Goal: Task Accomplishment & Management: Manage account settings

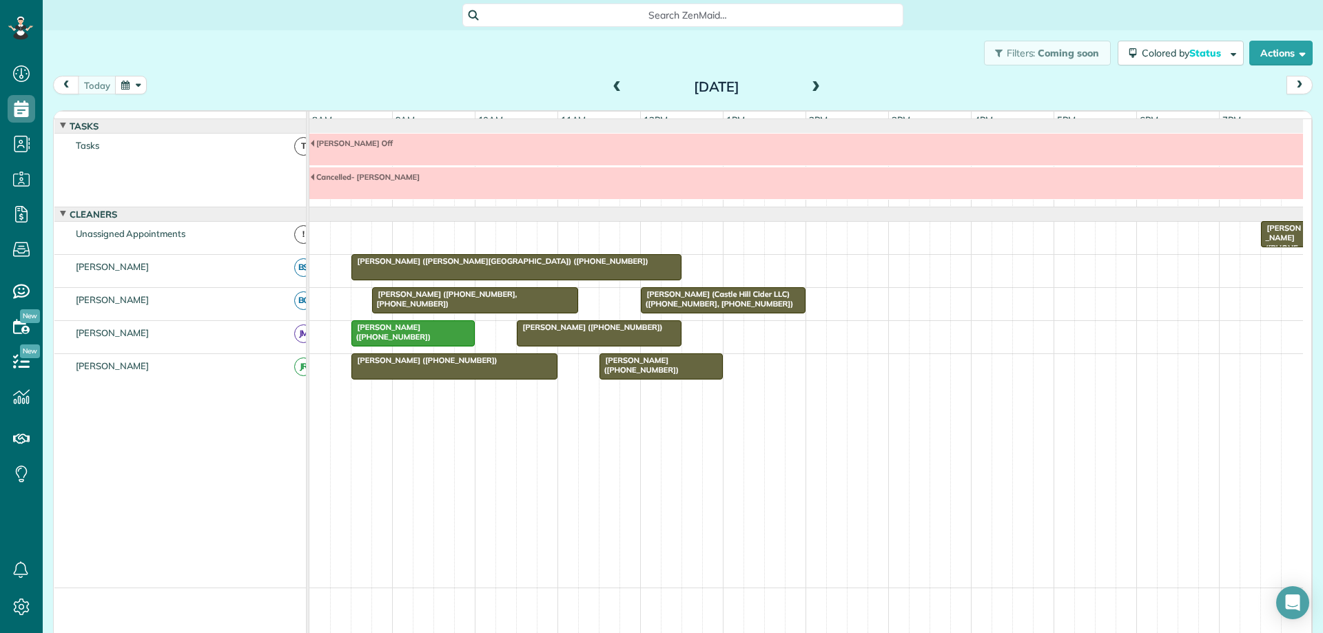
scroll to position [6, 6]
click at [468, 365] on span "[PERSON_NAME] ([PHONE_NUMBER])" at bounding box center [424, 360] width 147 height 10
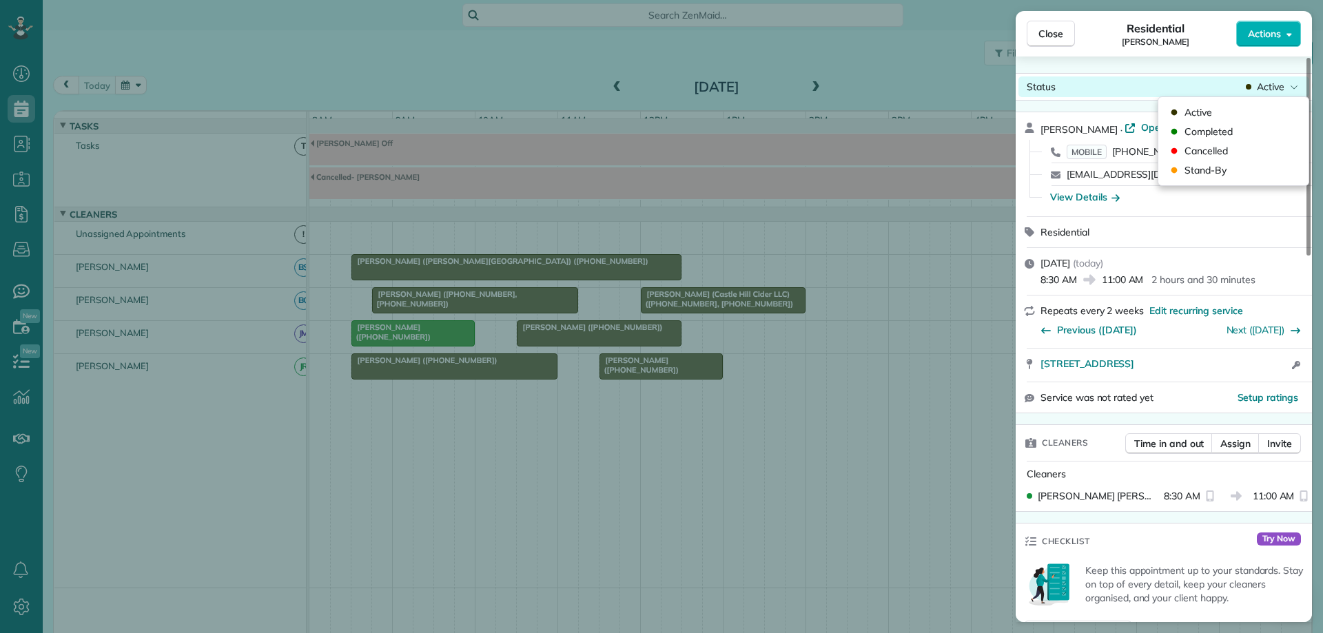
click at [1276, 87] on span "Active" at bounding box center [1270, 87] width 28 height 14
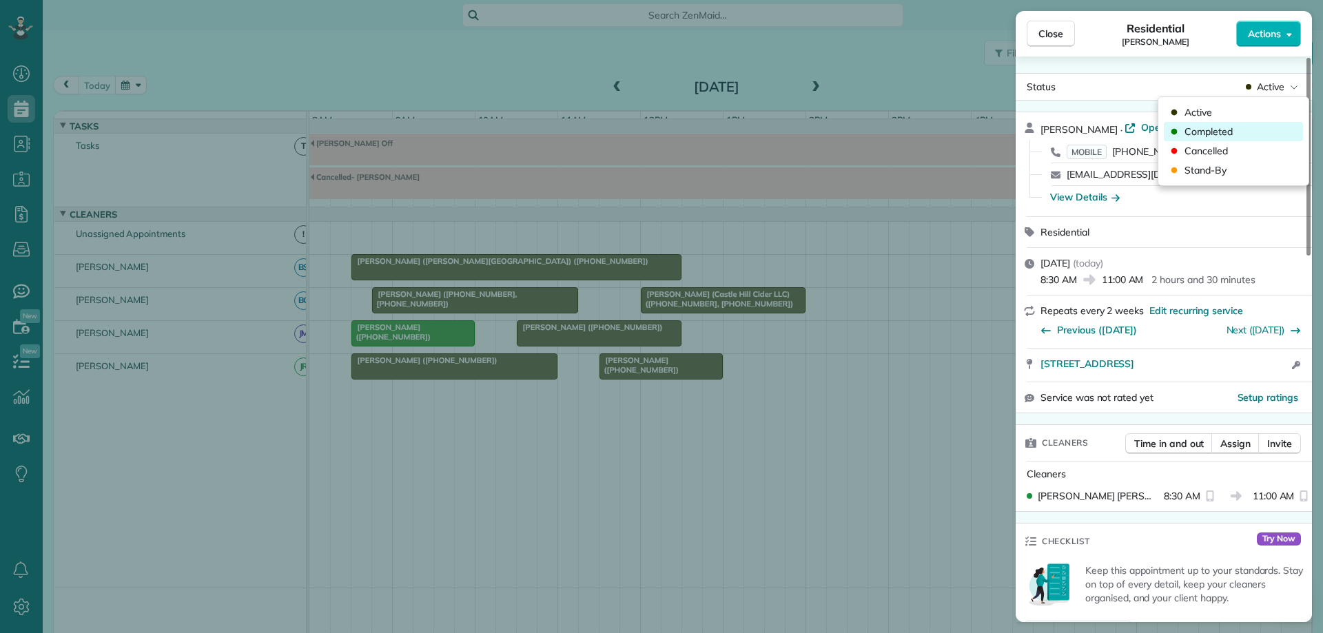
click at [1236, 129] on div "Completed" at bounding box center [1232, 131] width 139 height 19
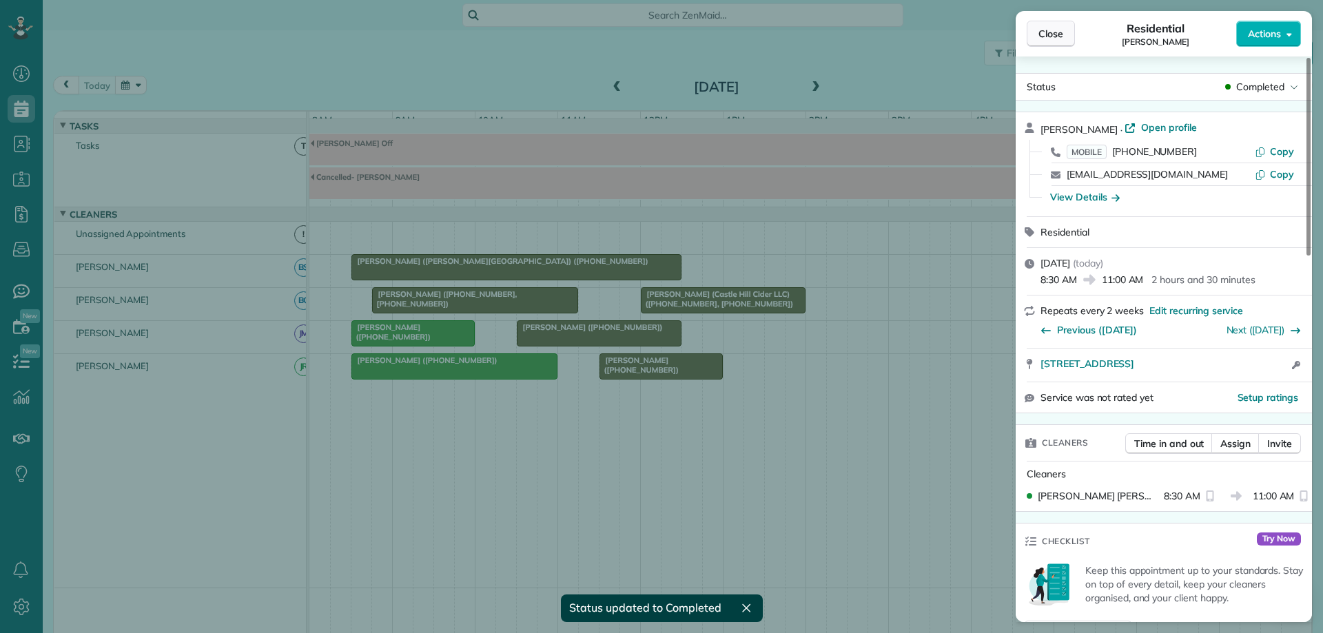
click at [1044, 32] on span "Close" at bounding box center [1050, 34] width 25 height 14
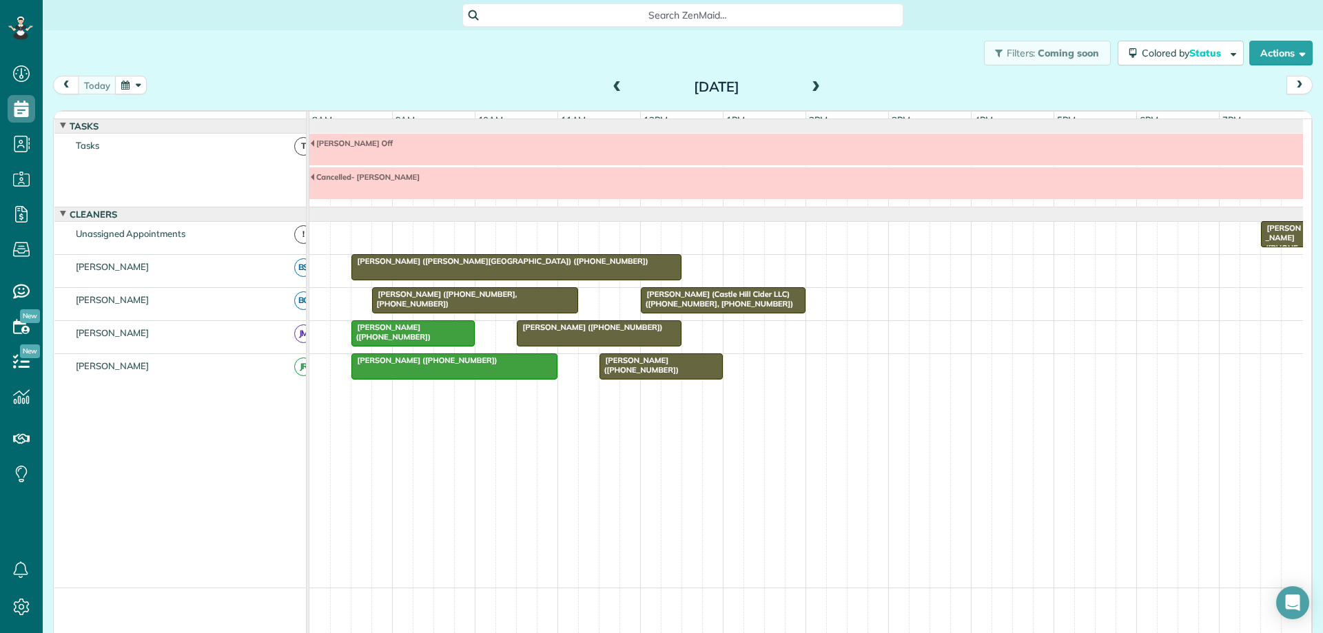
click at [500, 307] on span "[PERSON_NAME] ([PHONE_NUMBER], [PHONE_NUMBER])" at bounding box center [444, 298] width 146 height 19
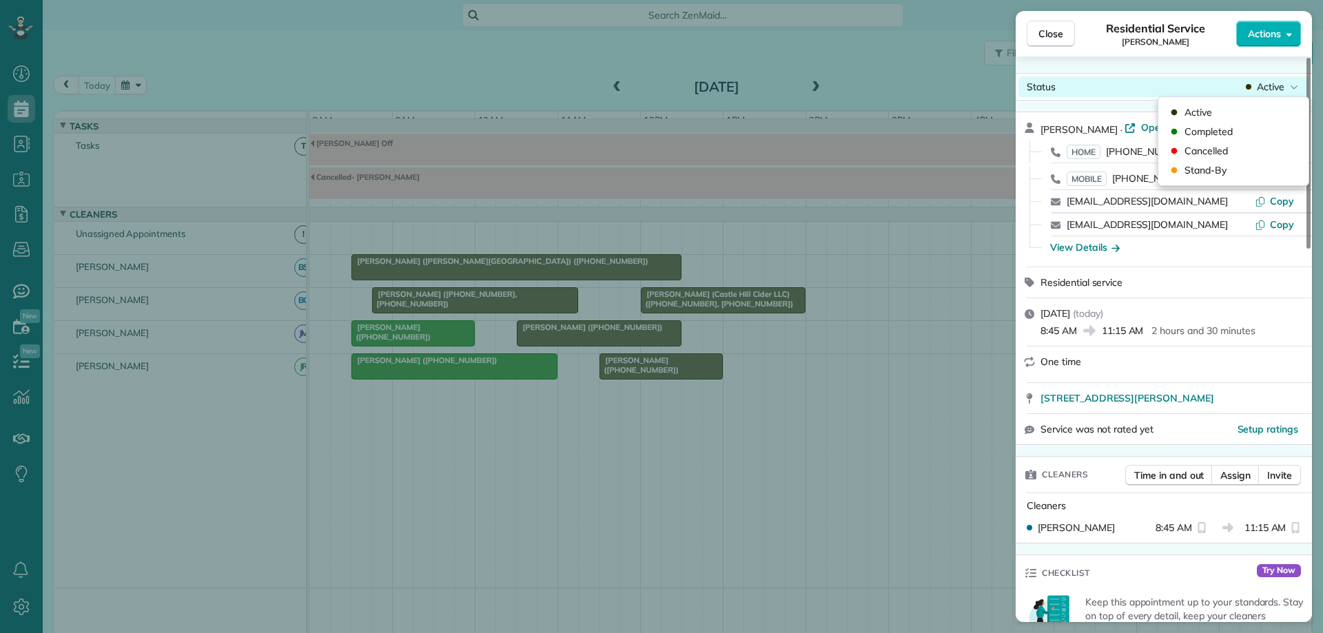
click at [1259, 93] on span "Active" at bounding box center [1270, 87] width 28 height 14
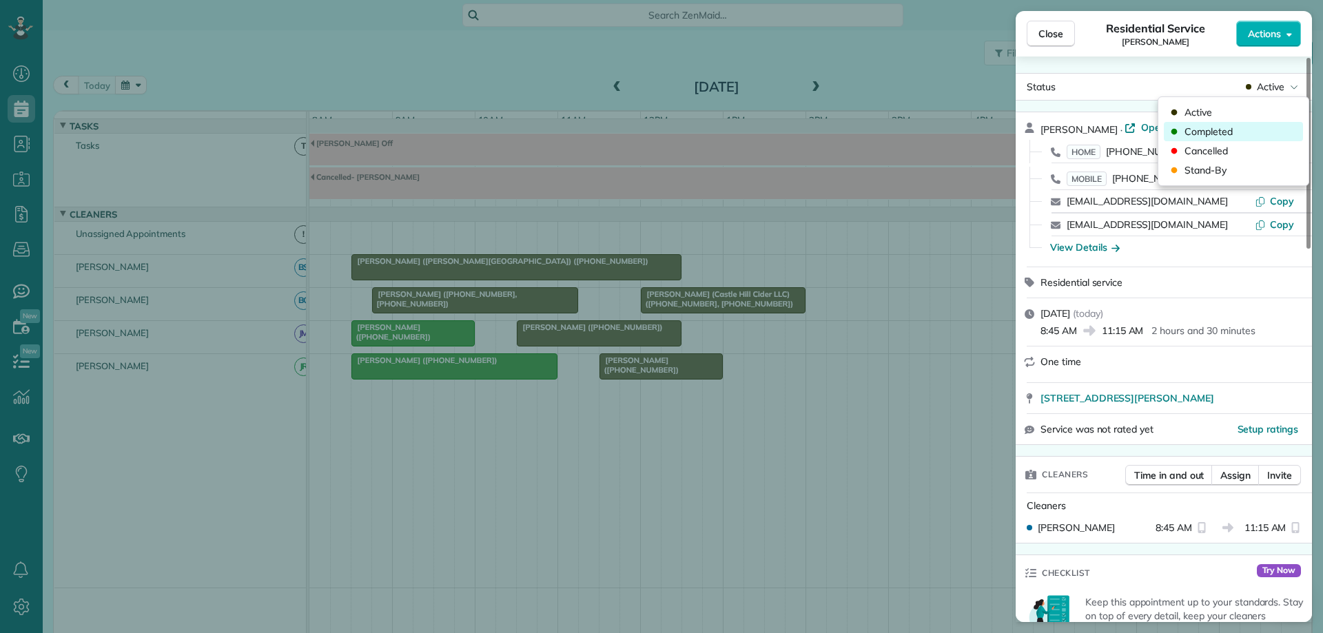
click at [1239, 137] on div "Completed" at bounding box center [1232, 131] width 139 height 19
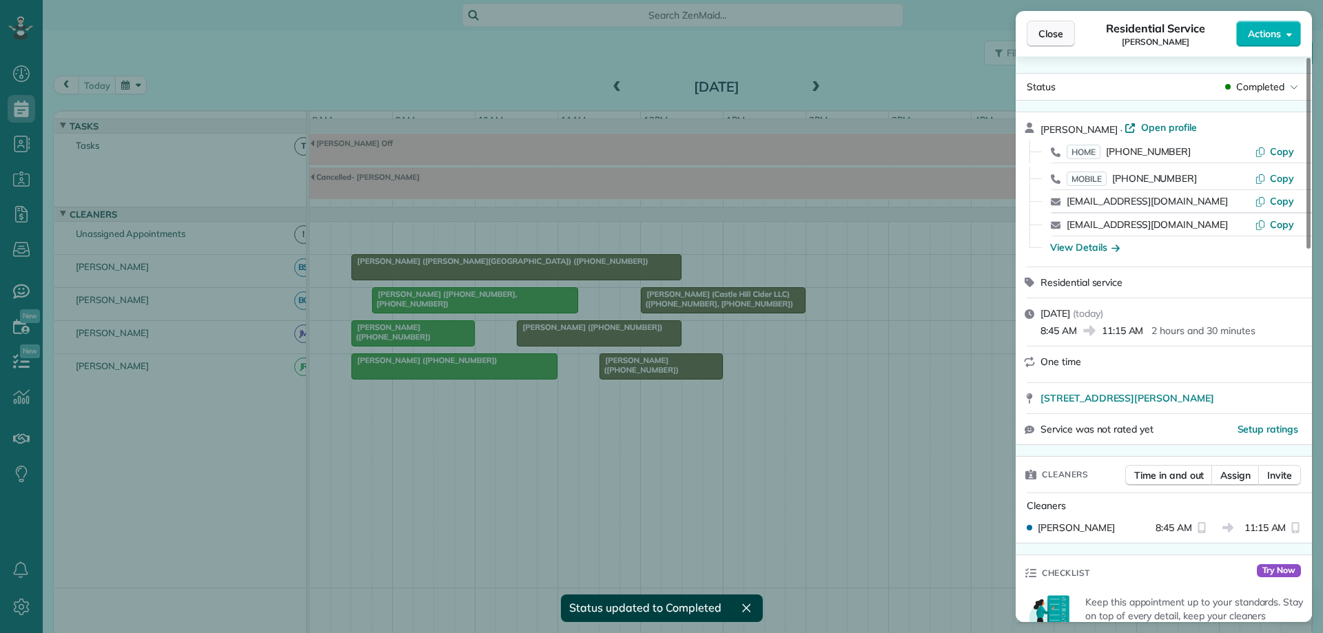
click at [1047, 34] on span "Close" at bounding box center [1050, 34] width 25 height 14
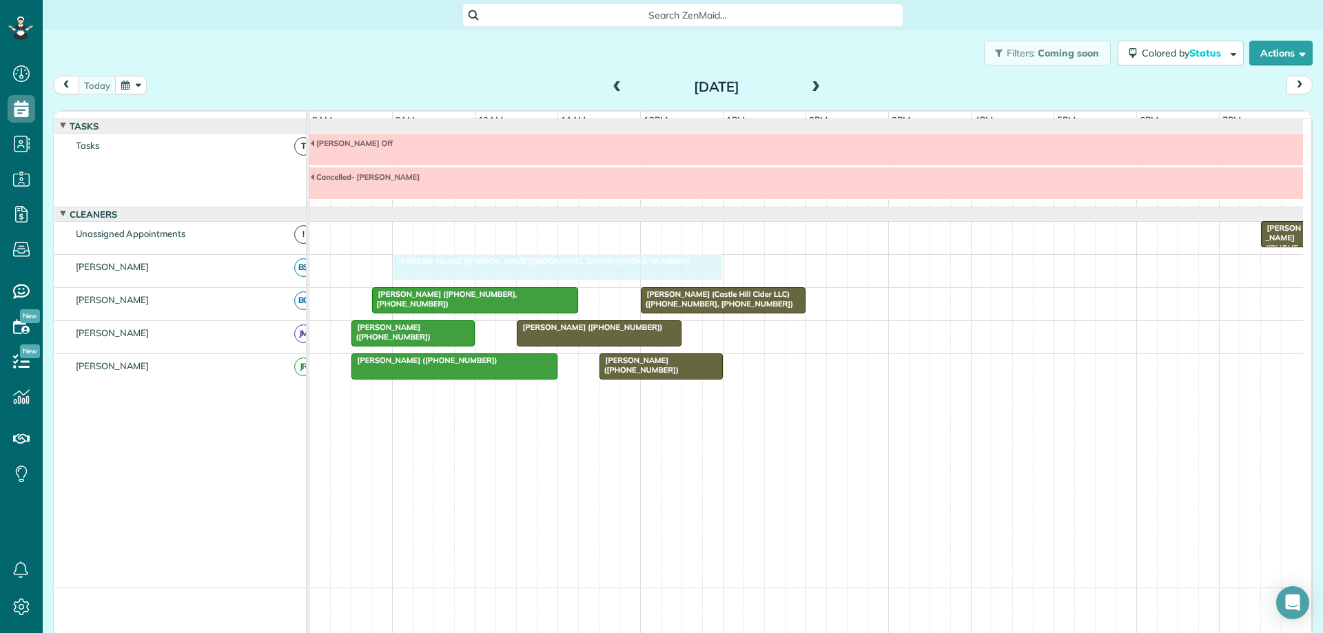
drag, startPoint x: 415, startPoint y: 273, endPoint x: 453, endPoint y: 271, distance: 38.6
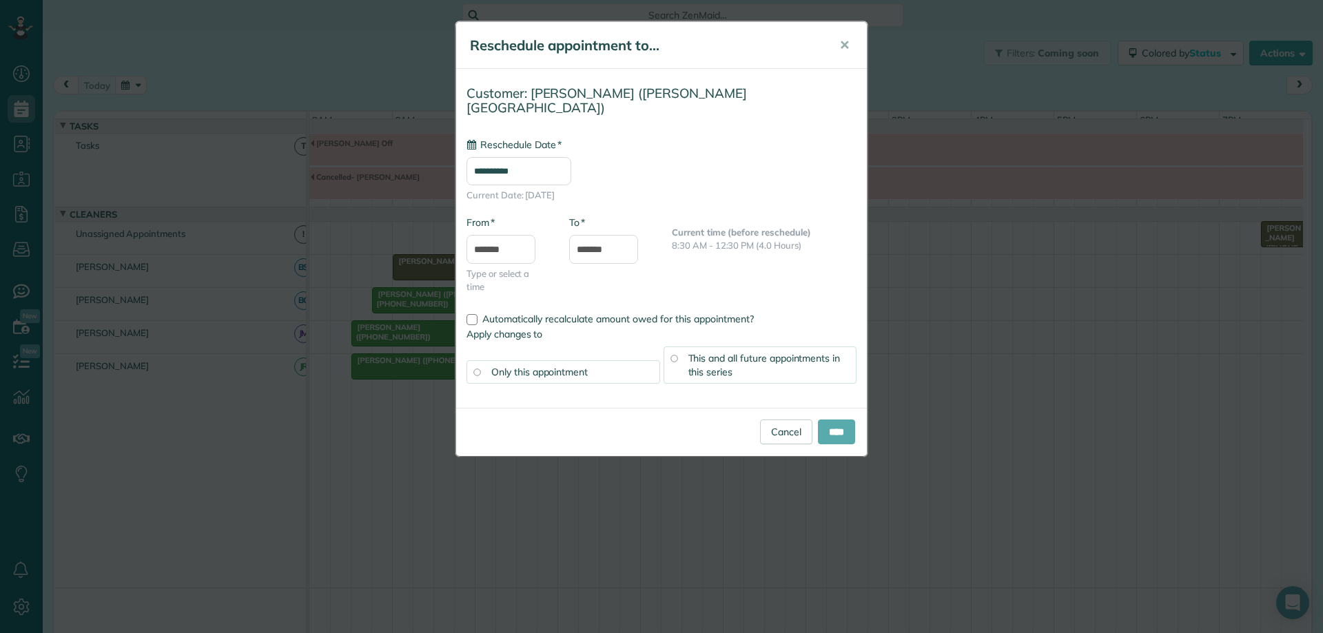
type input "**********"
click at [838, 420] on input "****" at bounding box center [836, 432] width 37 height 25
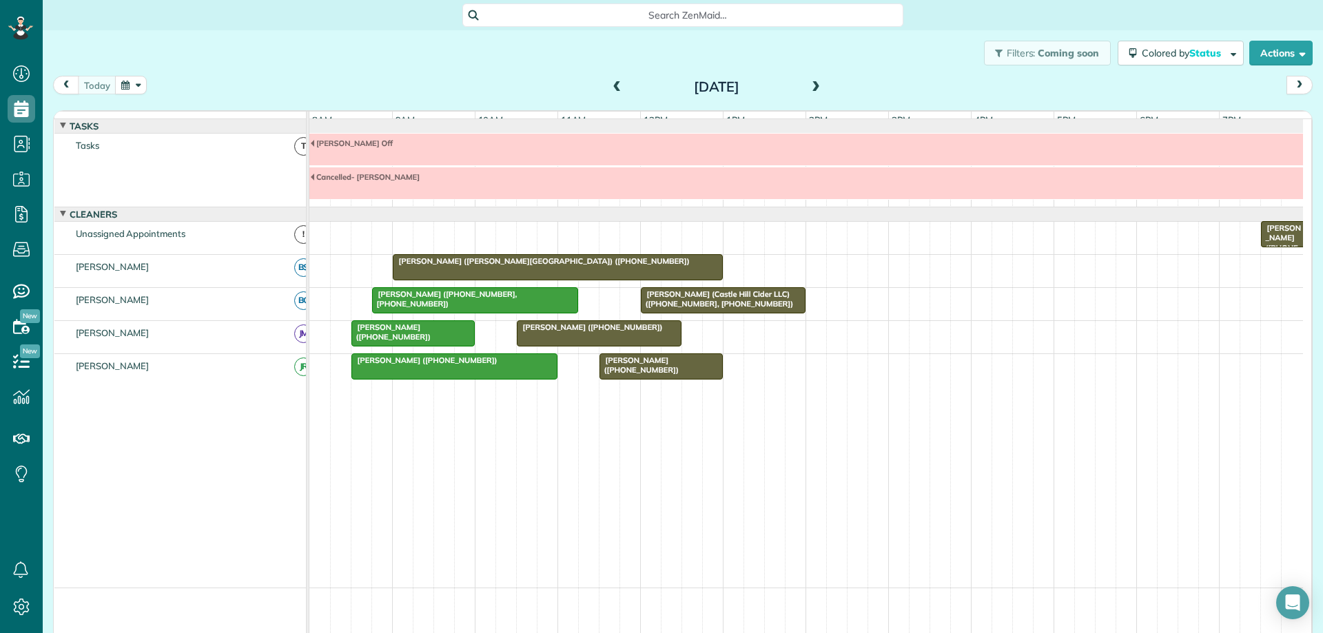
click at [809, 92] on span at bounding box center [815, 87] width 15 height 12
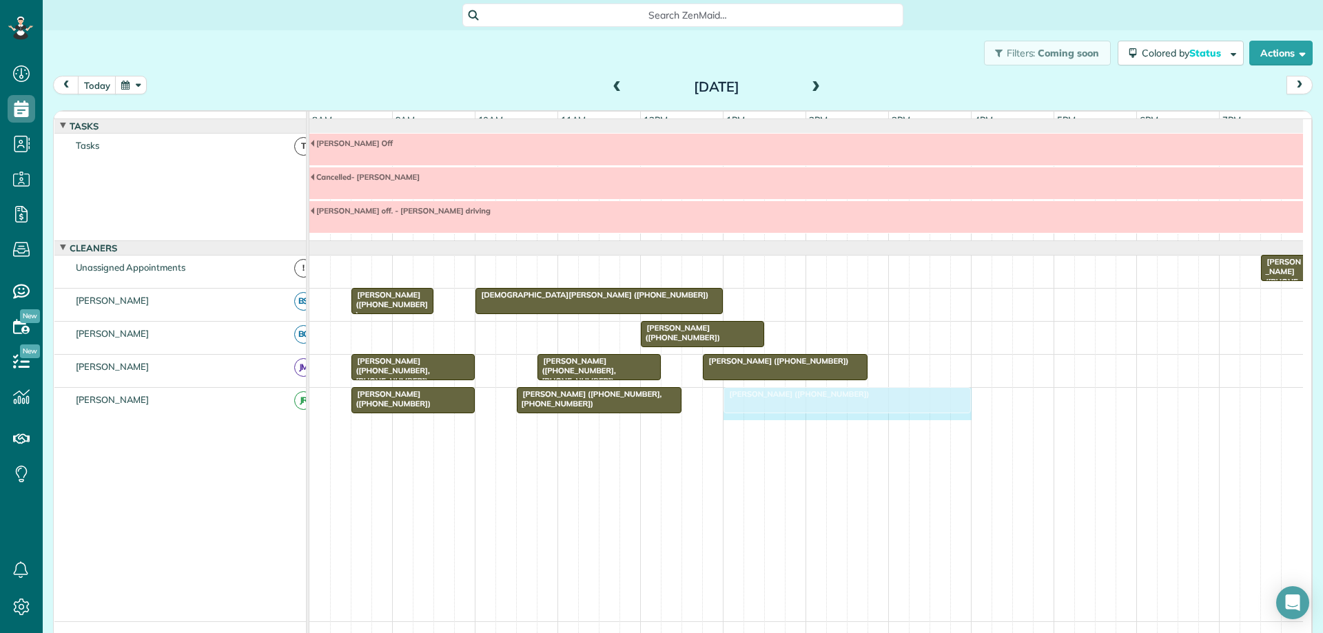
drag, startPoint x: 925, startPoint y: 405, endPoint x: 949, endPoint y: 408, distance: 23.6
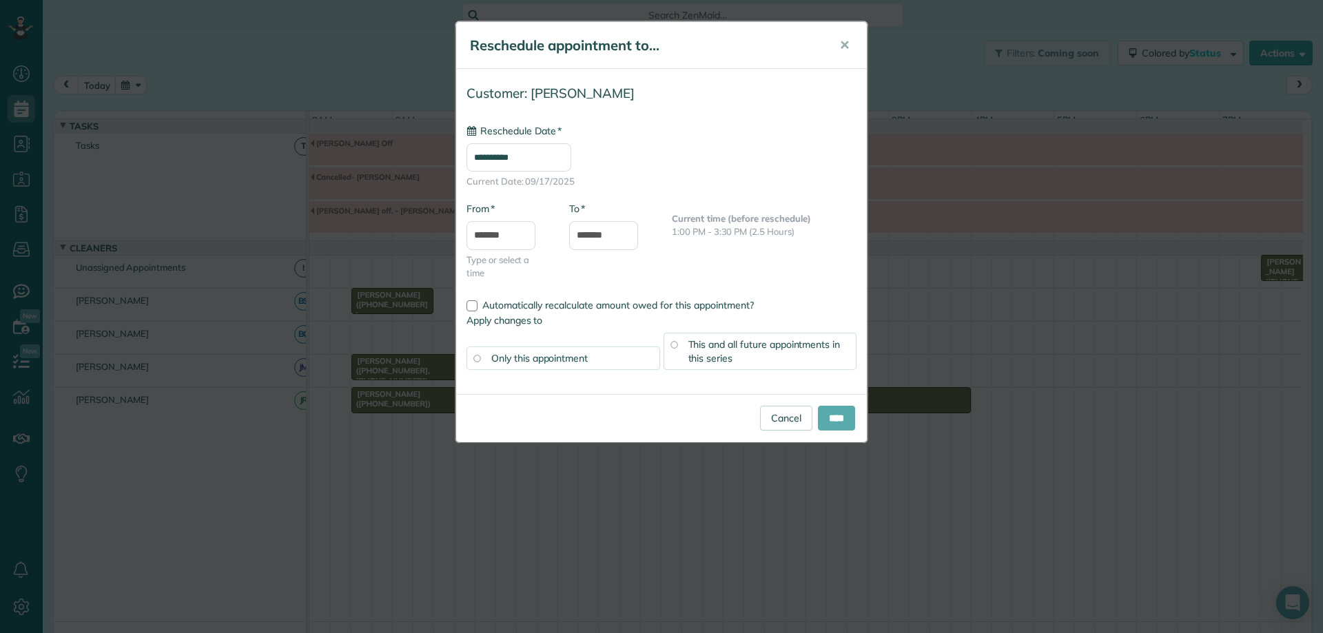
type input "**********"
click at [828, 420] on input "****" at bounding box center [836, 418] width 37 height 25
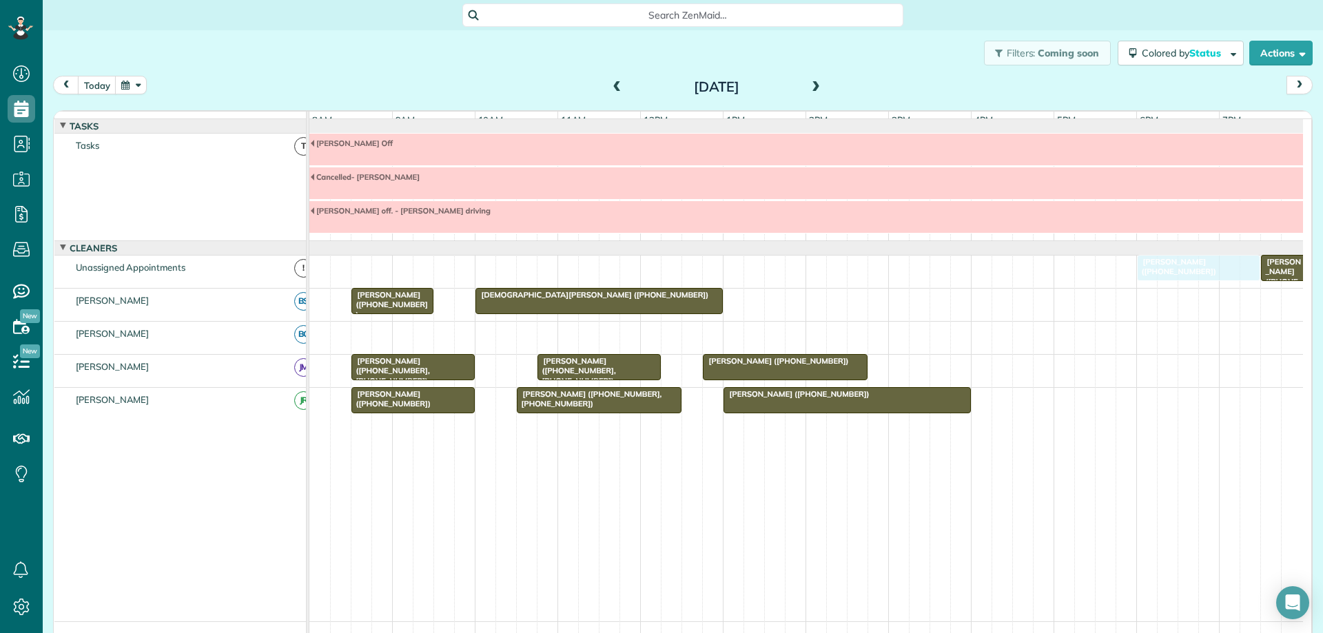
drag, startPoint x: 695, startPoint y: 343, endPoint x: 1187, endPoint y: 280, distance: 495.9
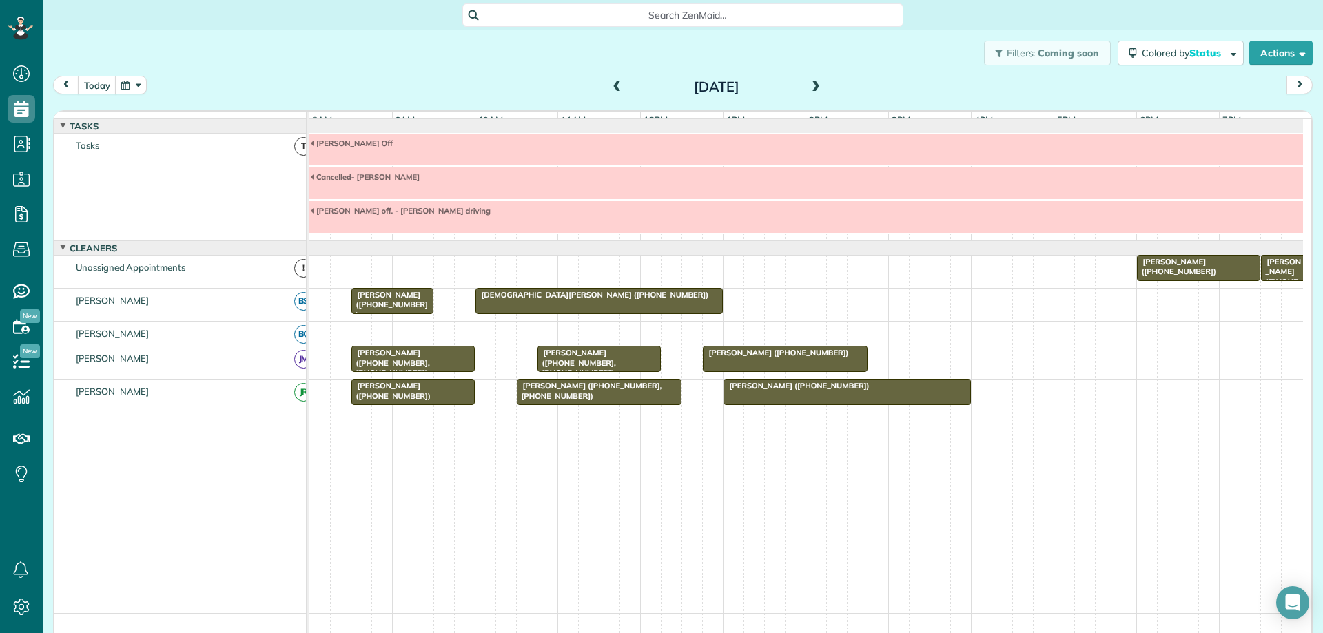
click at [813, 85] on span at bounding box center [815, 87] width 15 height 12
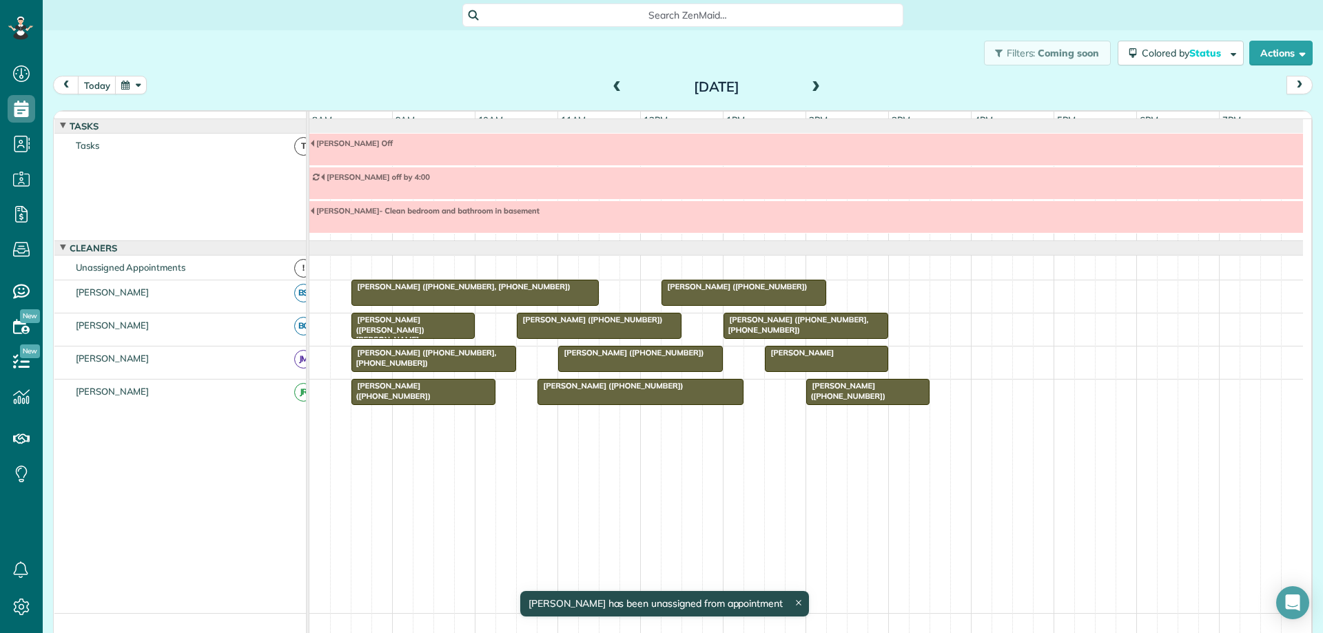
click at [813, 85] on span at bounding box center [815, 87] width 15 height 12
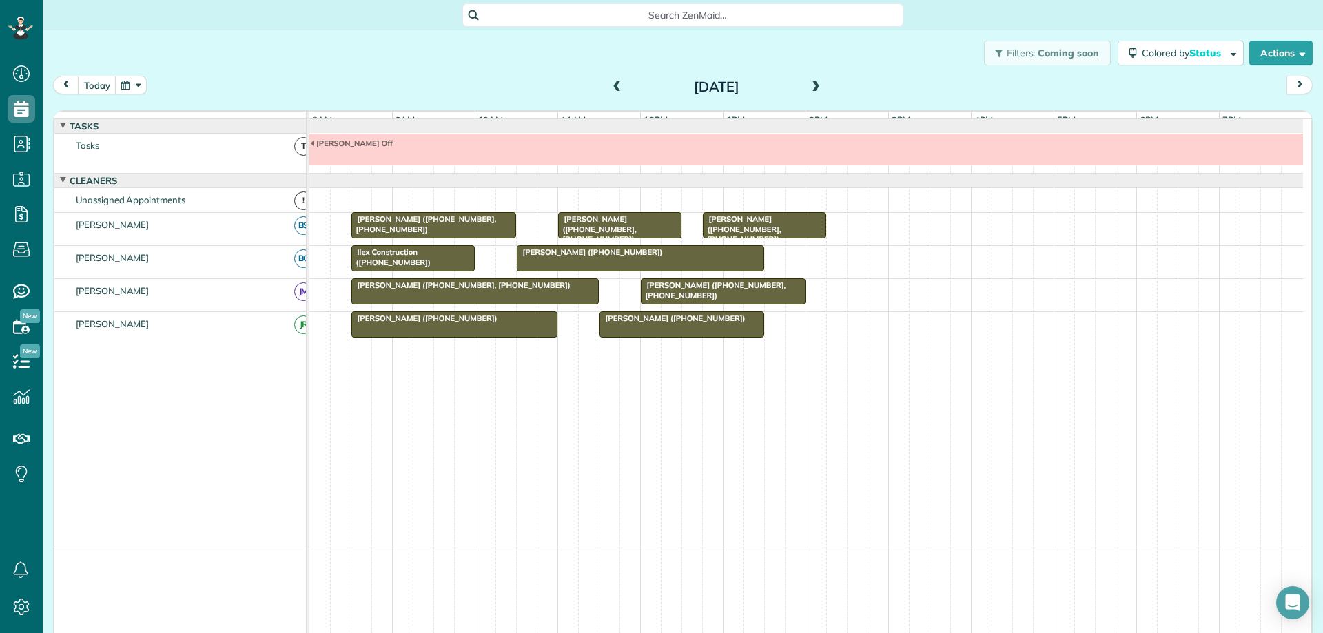
click at [809, 88] on span at bounding box center [815, 87] width 15 height 12
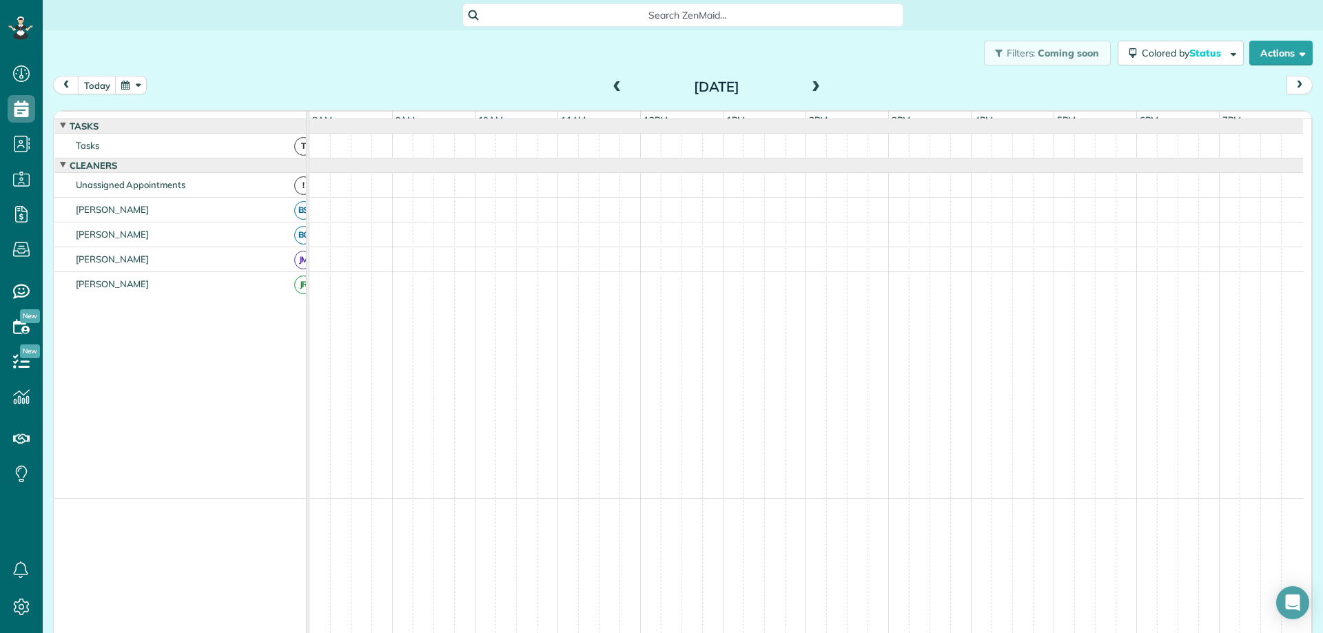
click at [809, 88] on span at bounding box center [815, 87] width 15 height 12
click at [125, 81] on button "button" at bounding box center [131, 85] width 32 height 19
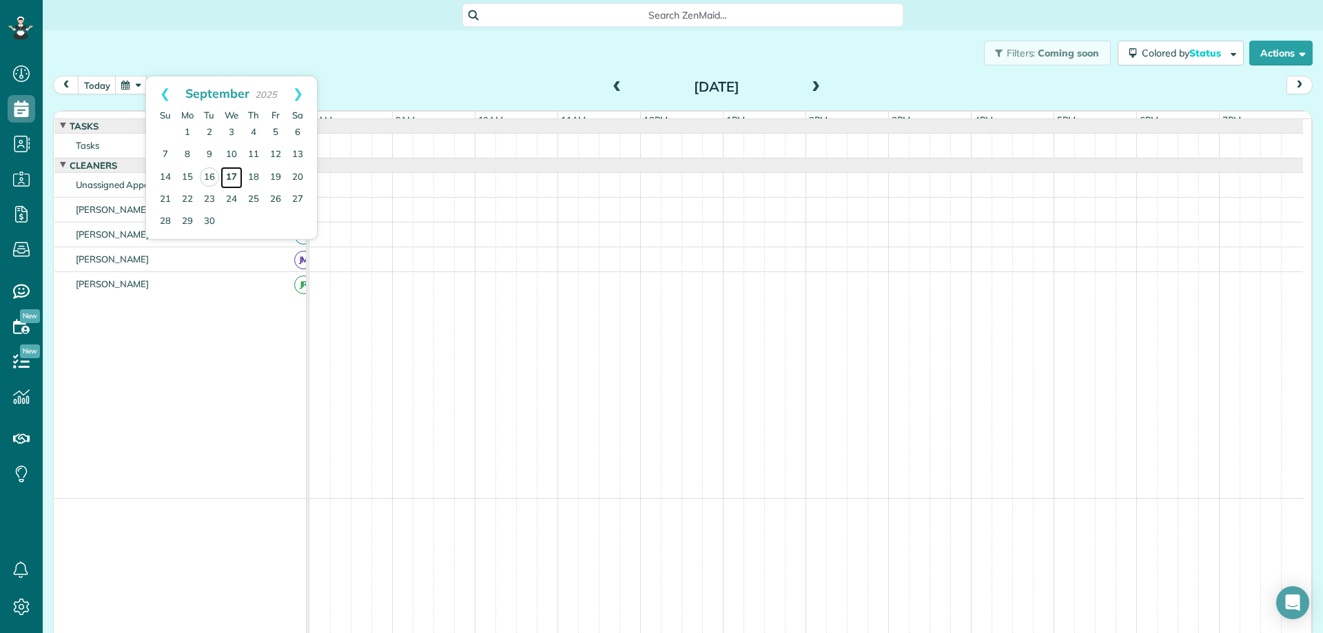
click at [231, 176] on link "17" at bounding box center [231, 178] width 22 height 22
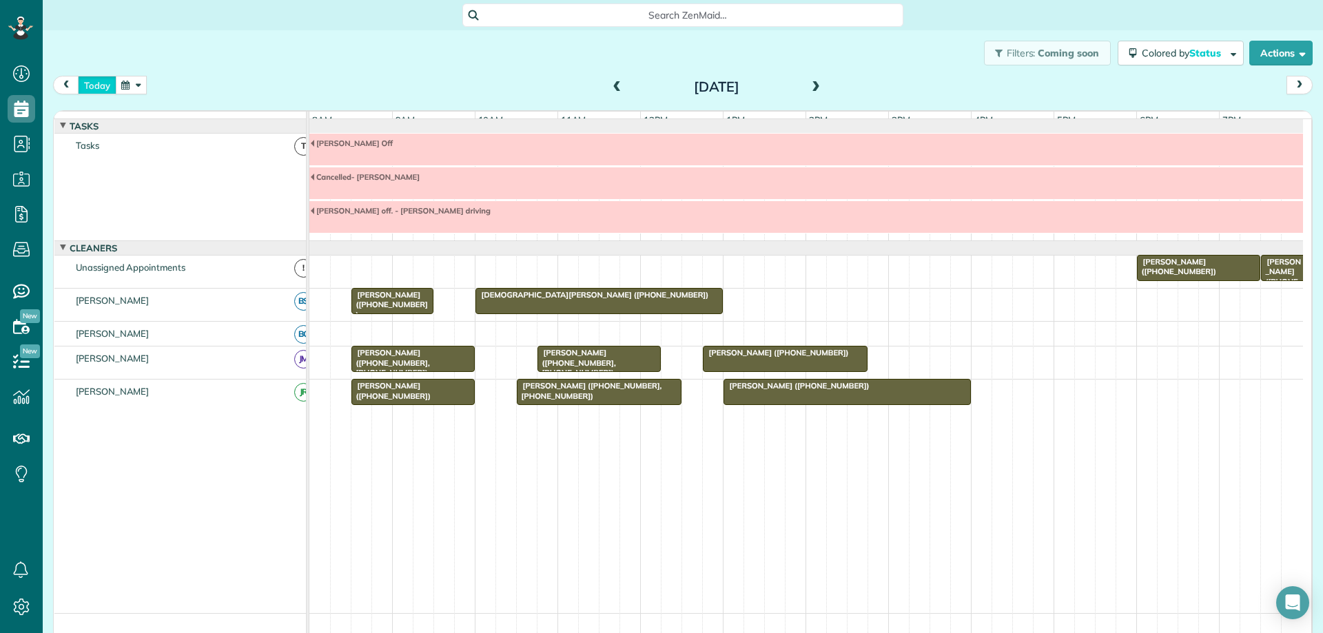
click at [96, 88] on button "today" at bounding box center [97, 85] width 39 height 19
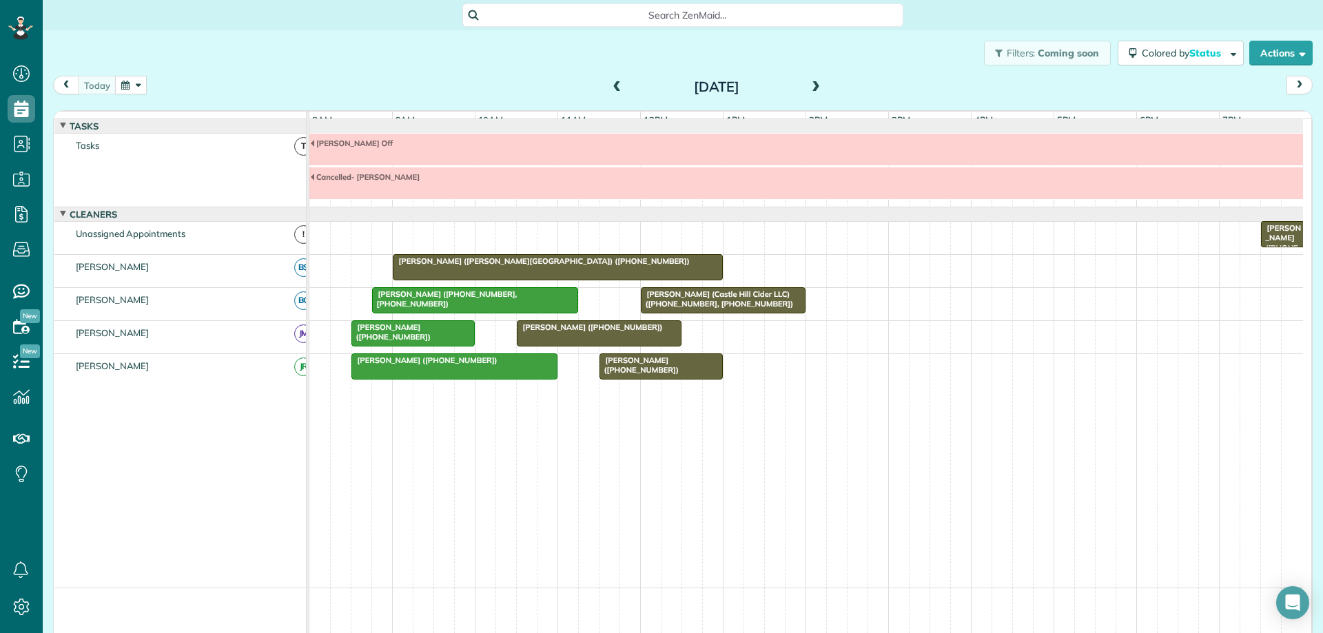
click at [609, 346] on div at bounding box center [598, 333] width 163 height 25
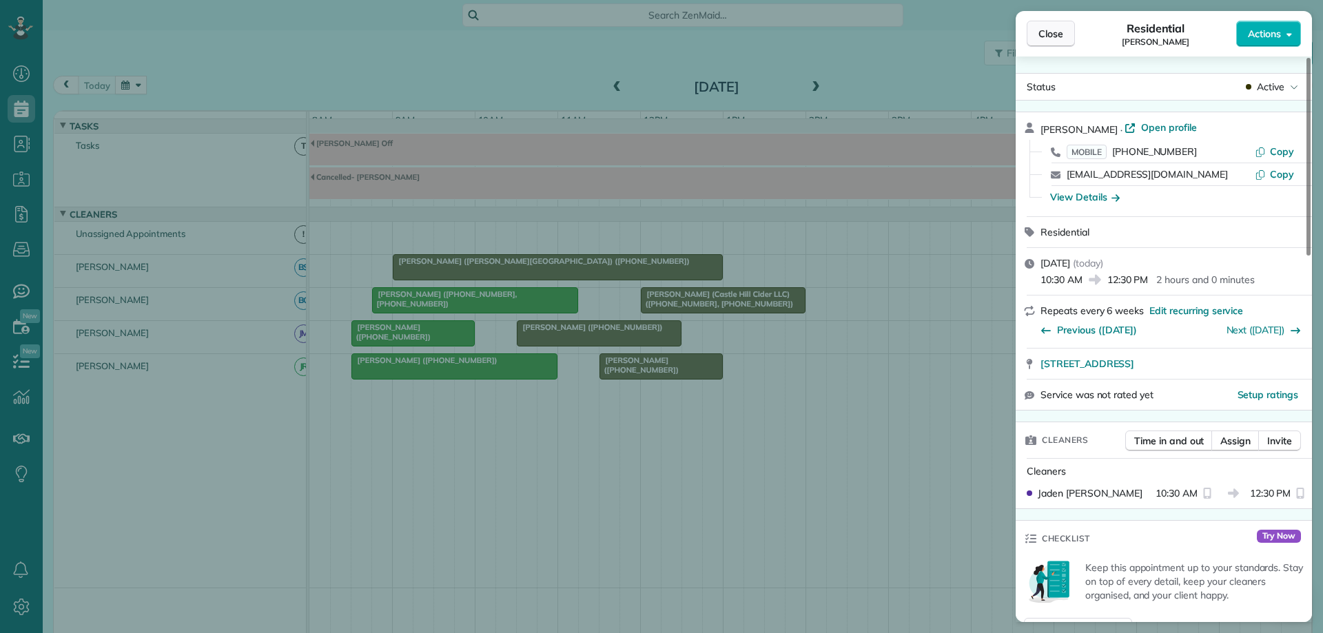
click at [1064, 39] on button "Close" at bounding box center [1050, 34] width 48 height 26
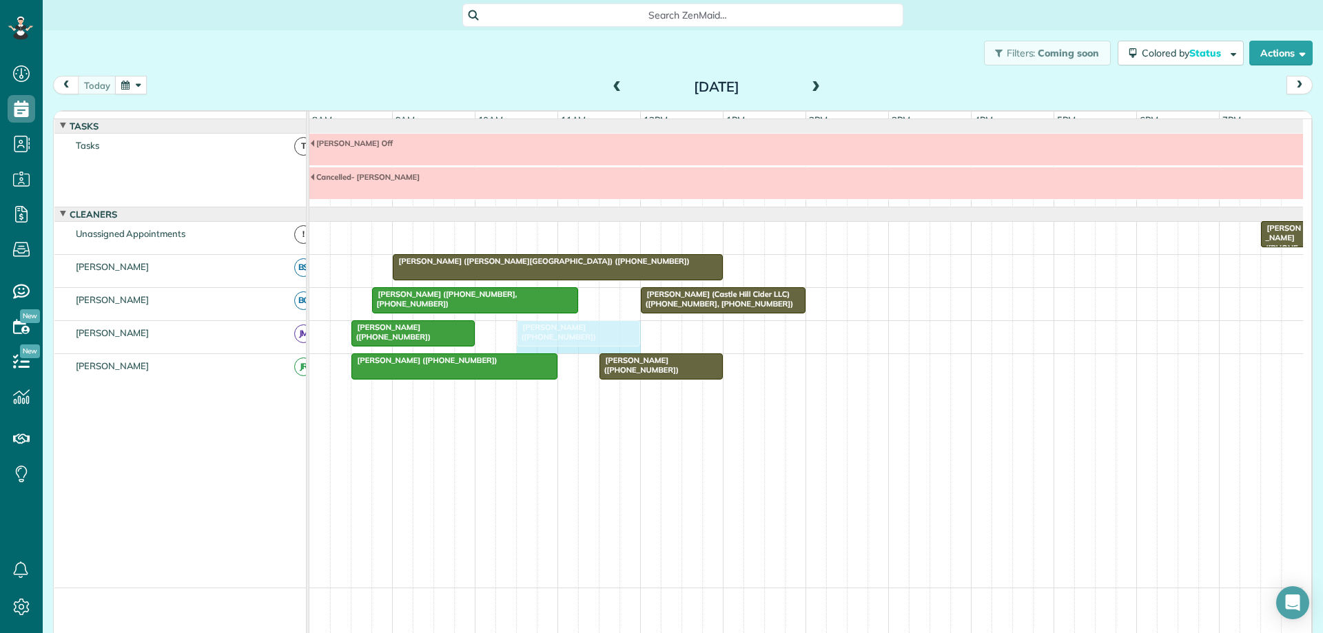
drag, startPoint x: 676, startPoint y: 343, endPoint x: 628, endPoint y: 358, distance: 49.7
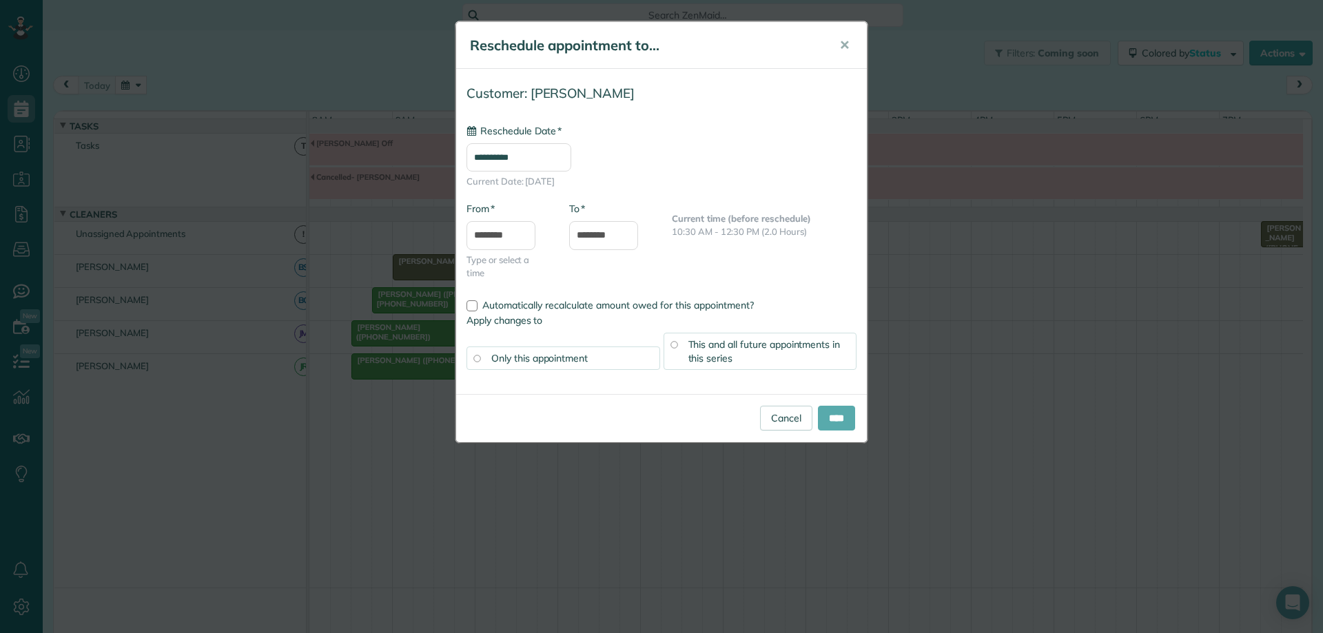
type input "**********"
click at [829, 413] on input "****" at bounding box center [836, 418] width 37 height 25
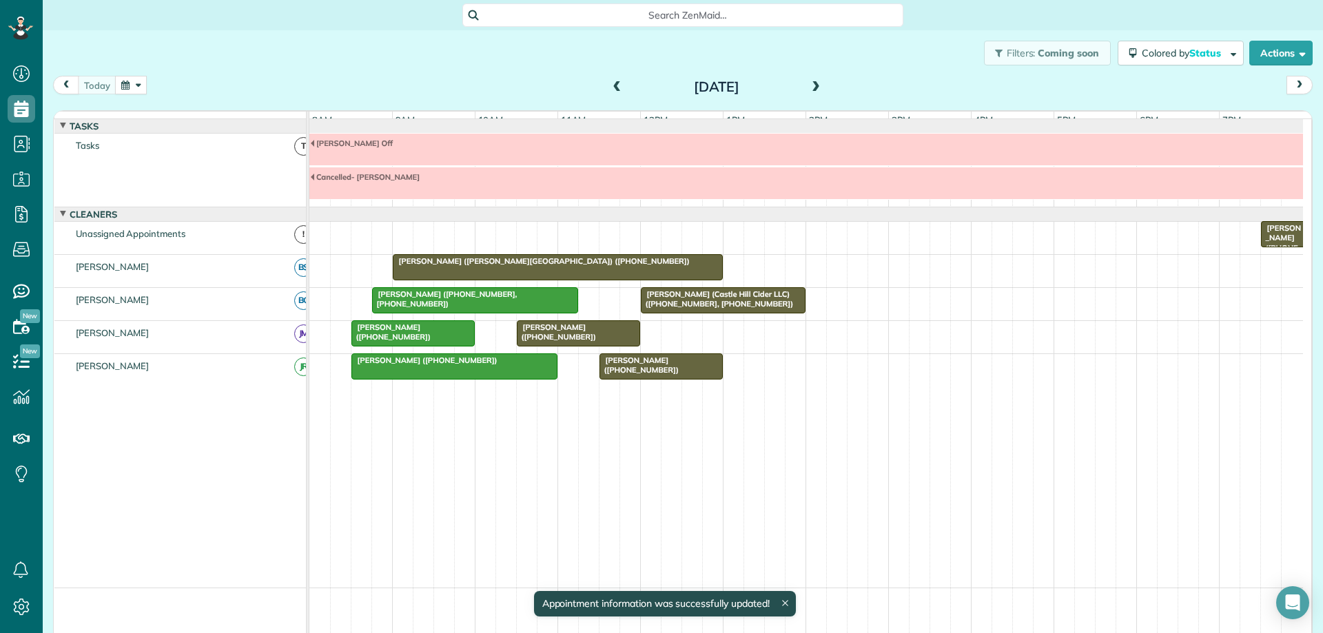
click at [579, 342] on div "[PERSON_NAME] ([PHONE_NUMBER])" at bounding box center [578, 332] width 115 height 20
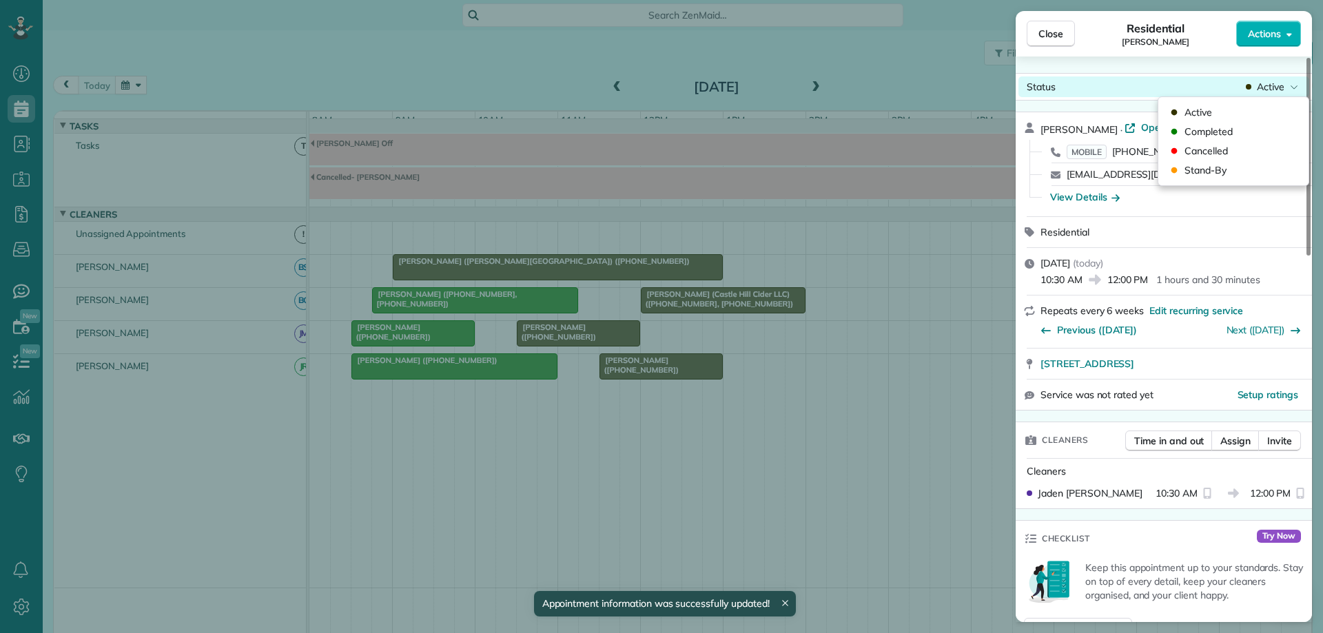
click at [1274, 87] on span "Active" at bounding box center [1270, 87] width 28 height 14
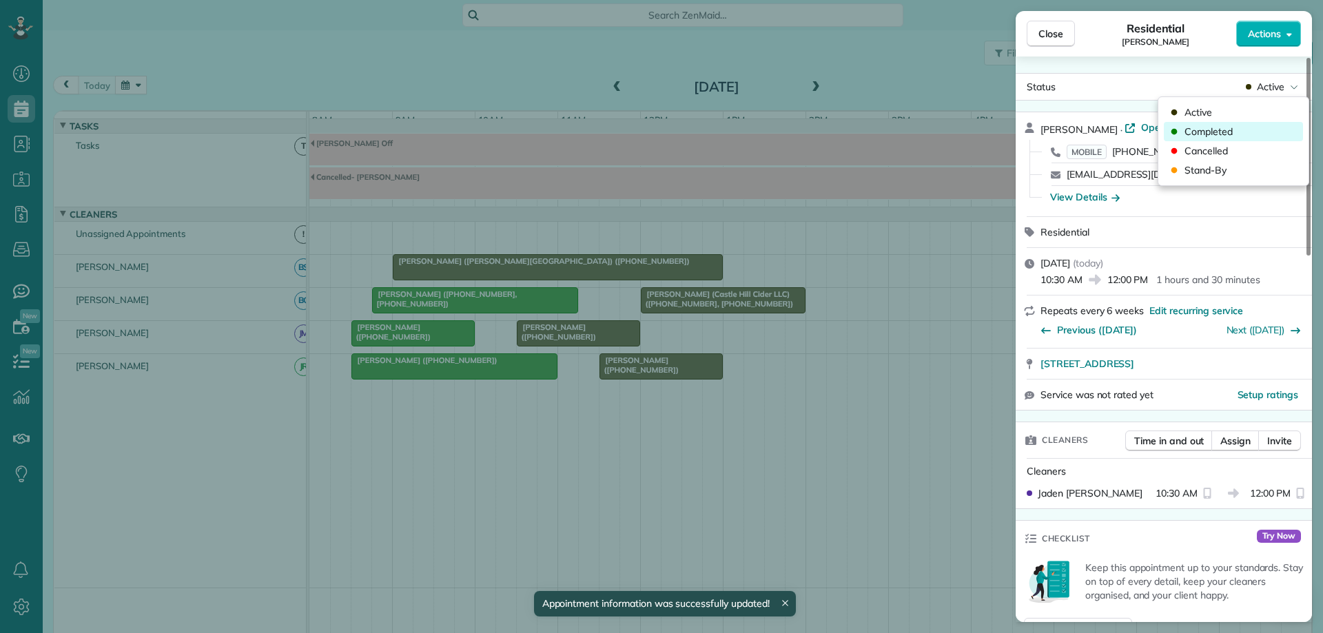
click at [1241, 127] on div "Completed" at bounding box center [1232, 131] width 139 height 19
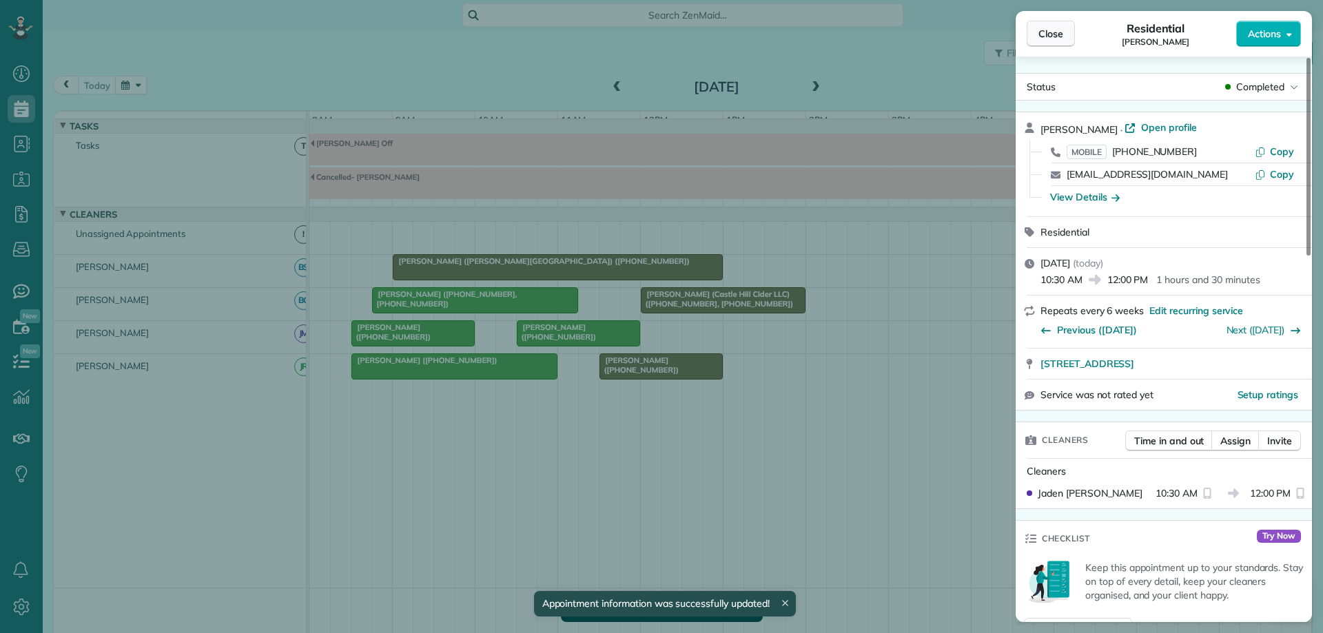
click at [1064, 33] on button "Close" at bounding box center [1050, 34] width 48 height 26
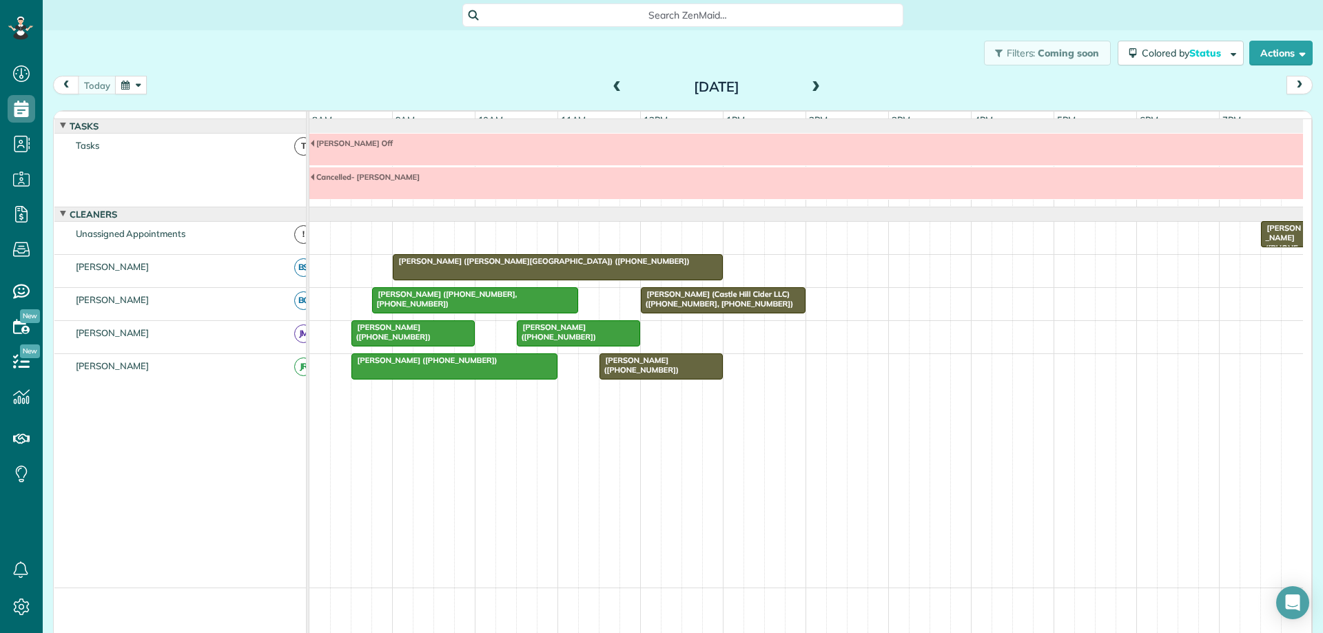
click at [517, 266] on span "[PERSON_NAME] ([PERSON_NAME][GEOGRAPHIC_DATA]) ([PHONE_NUMBER])" at bounding box center [541, 261] width 298 height 10
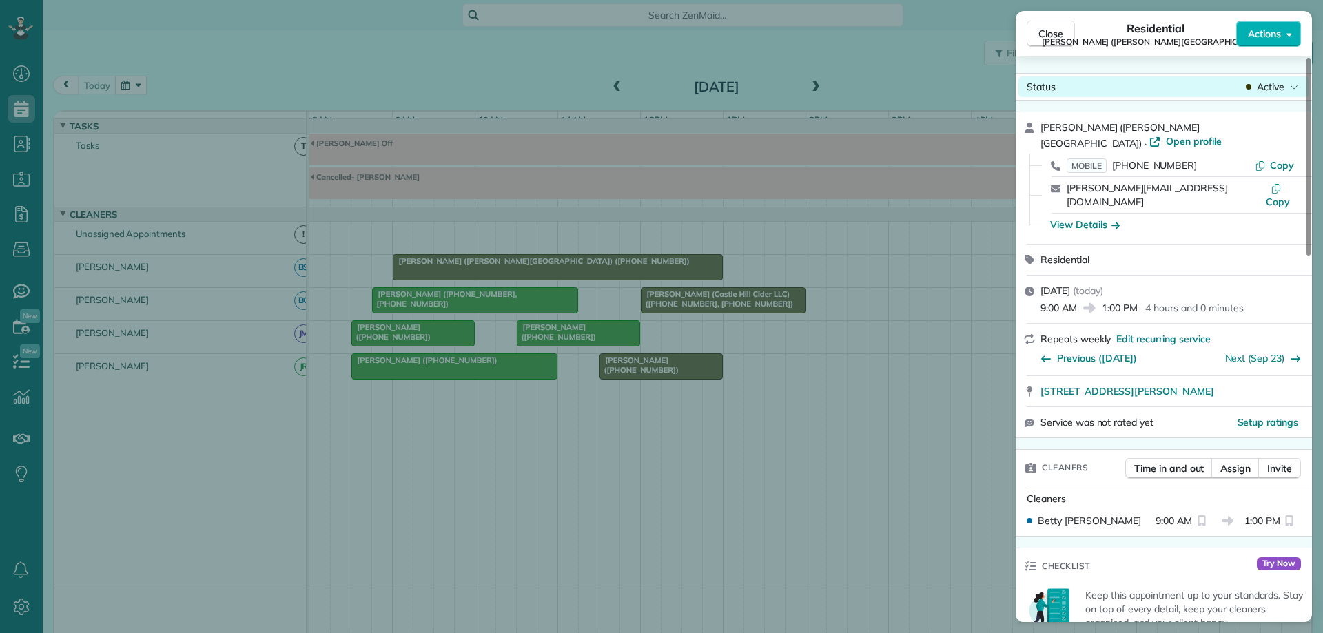
click at [1267, 90] on span "Active" at bounding box center [1270, 87] width 28 height 14
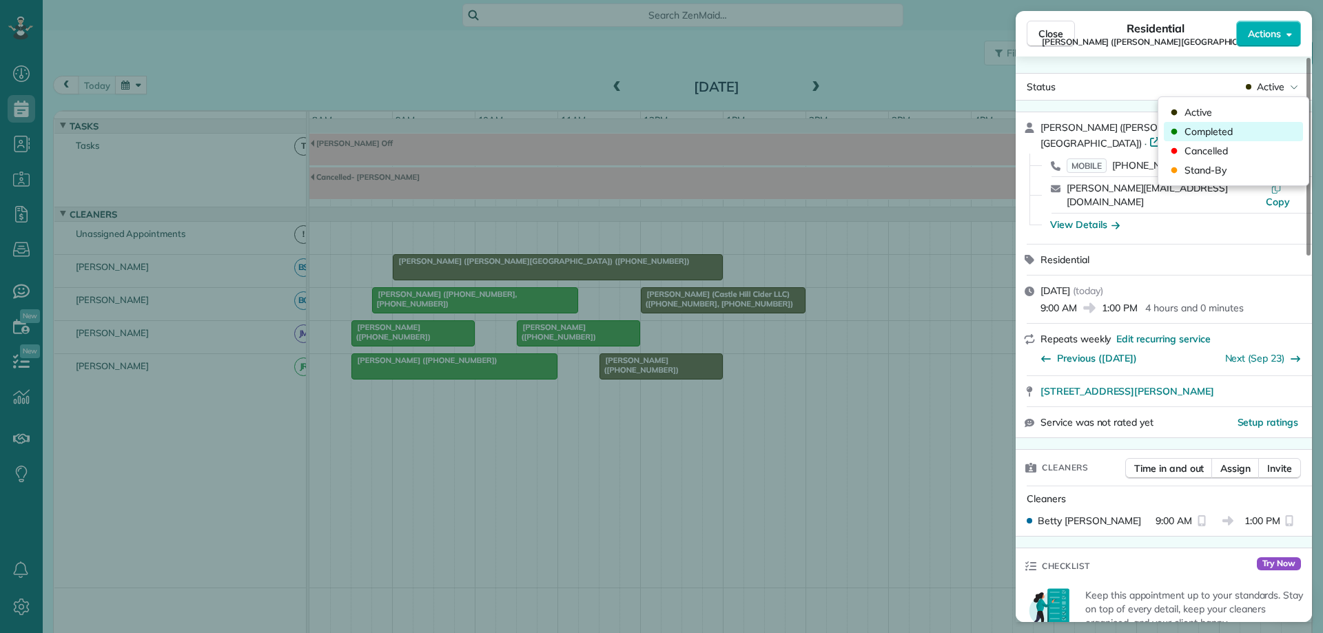
click at [1217, 138] on span "Completed" at bounding box center [1208, 132] width 48 height 14
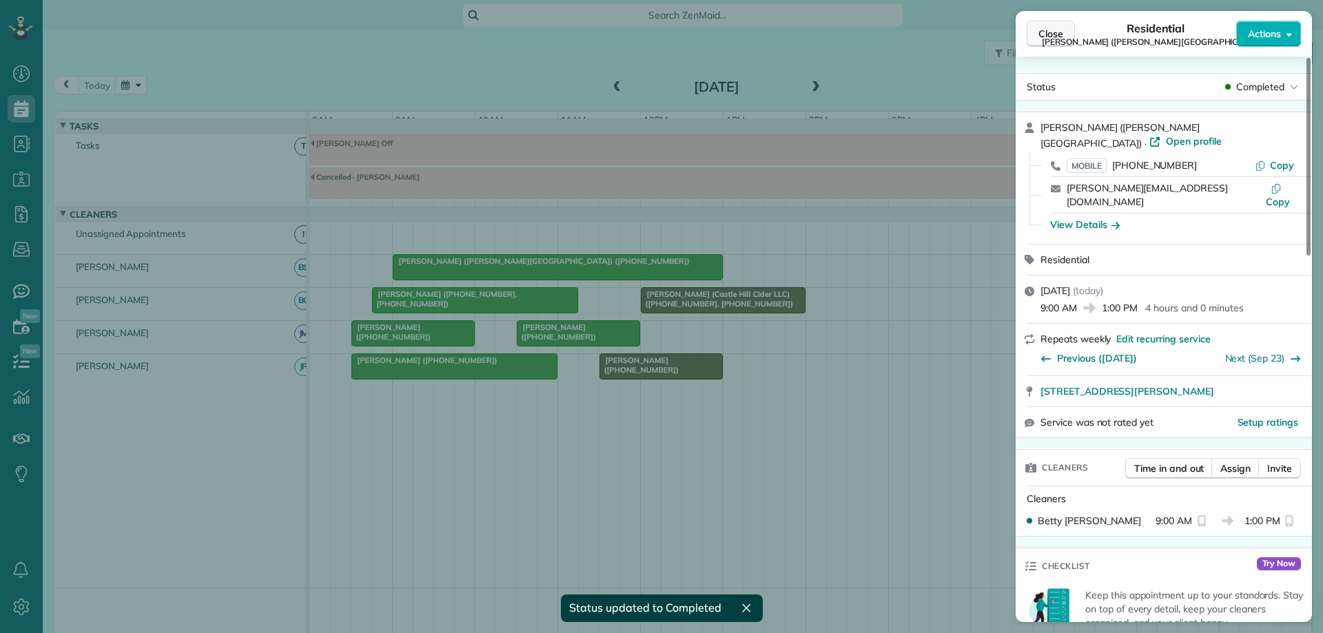
click at [1046, 38] on span "Close" at bounding box center [1050, 34] width 25 height 14
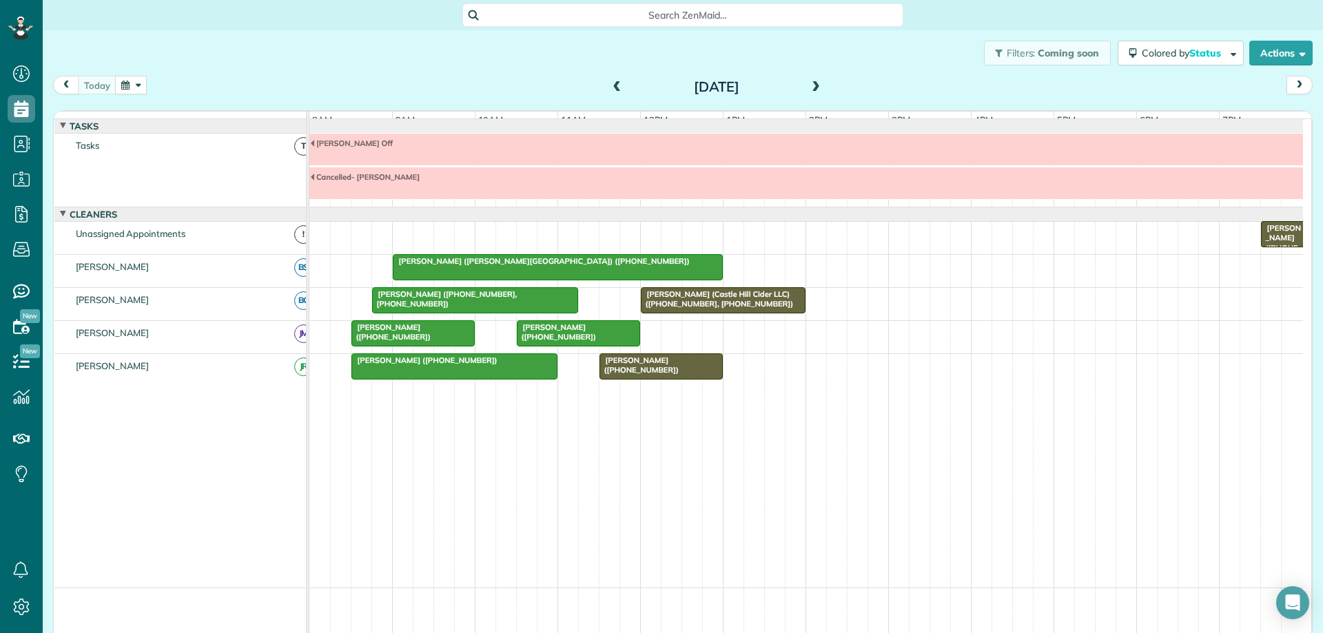
click at [501, 311] on div at bounding box center [475, 300] width 205 height 25
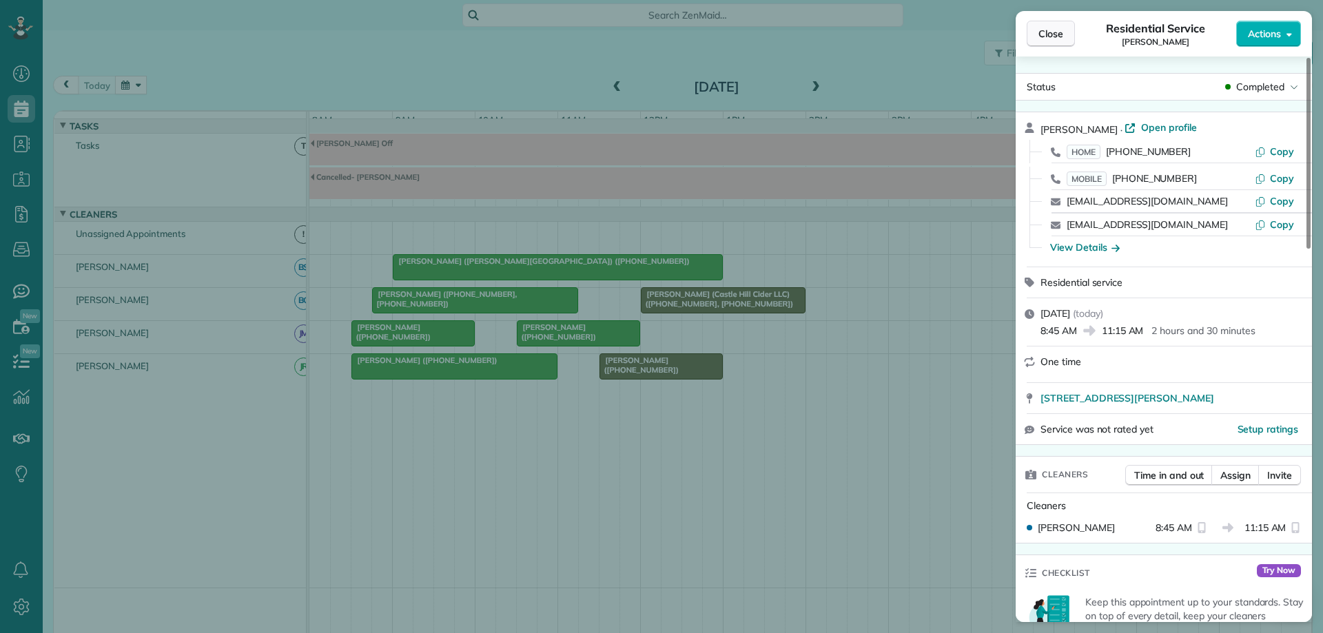
click at [1046, 37] on span "Close" at bounding box center [1050, 34] width 25 height 14
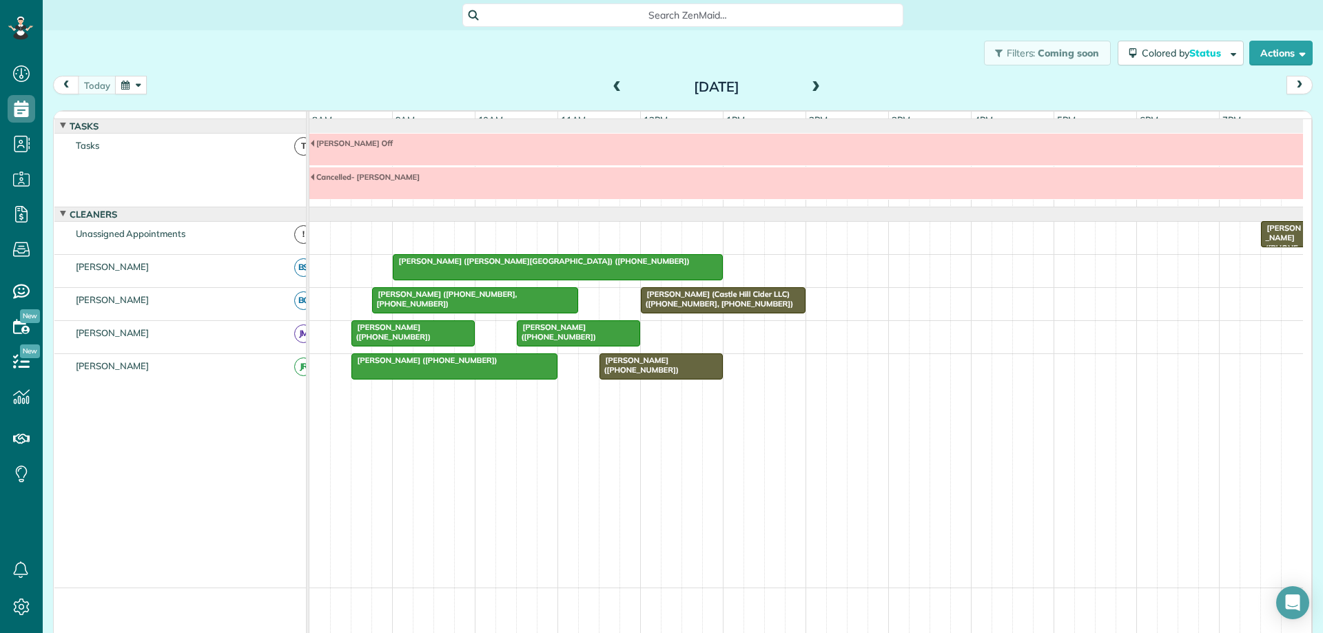
click at [818, 86] on span at bounding box center [815, 87] width 15 height 12
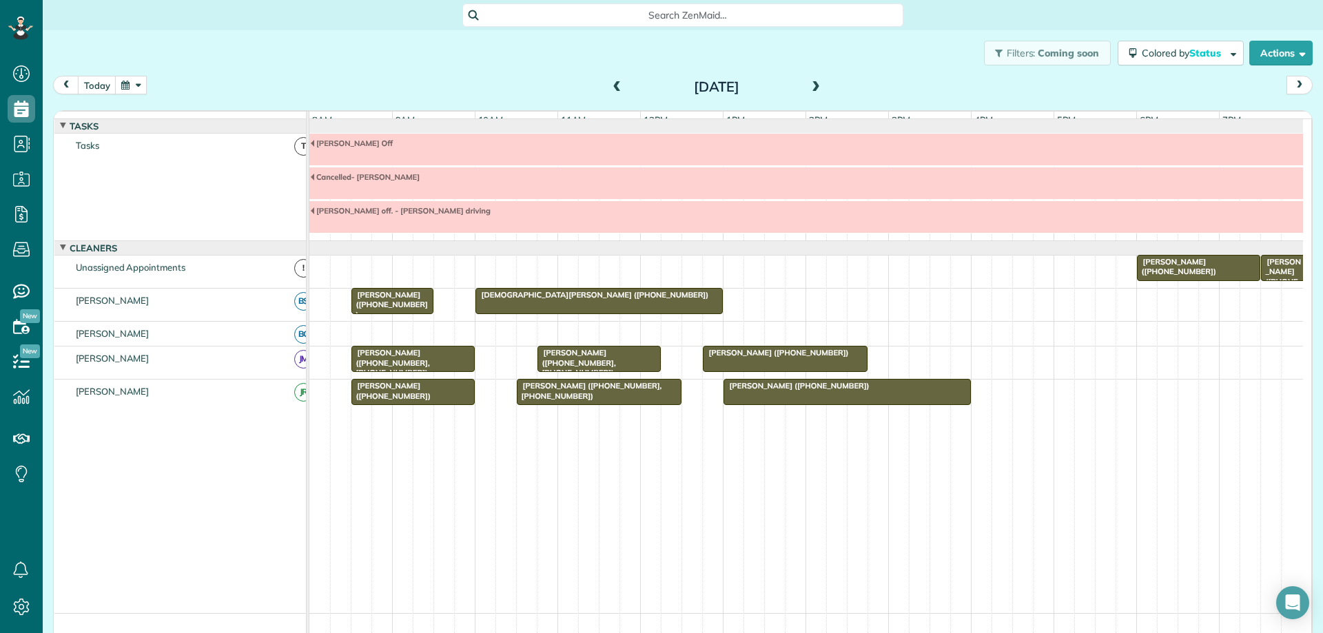
click at [610, 84] on span at bounding box center [617, 87] width 15 height 12
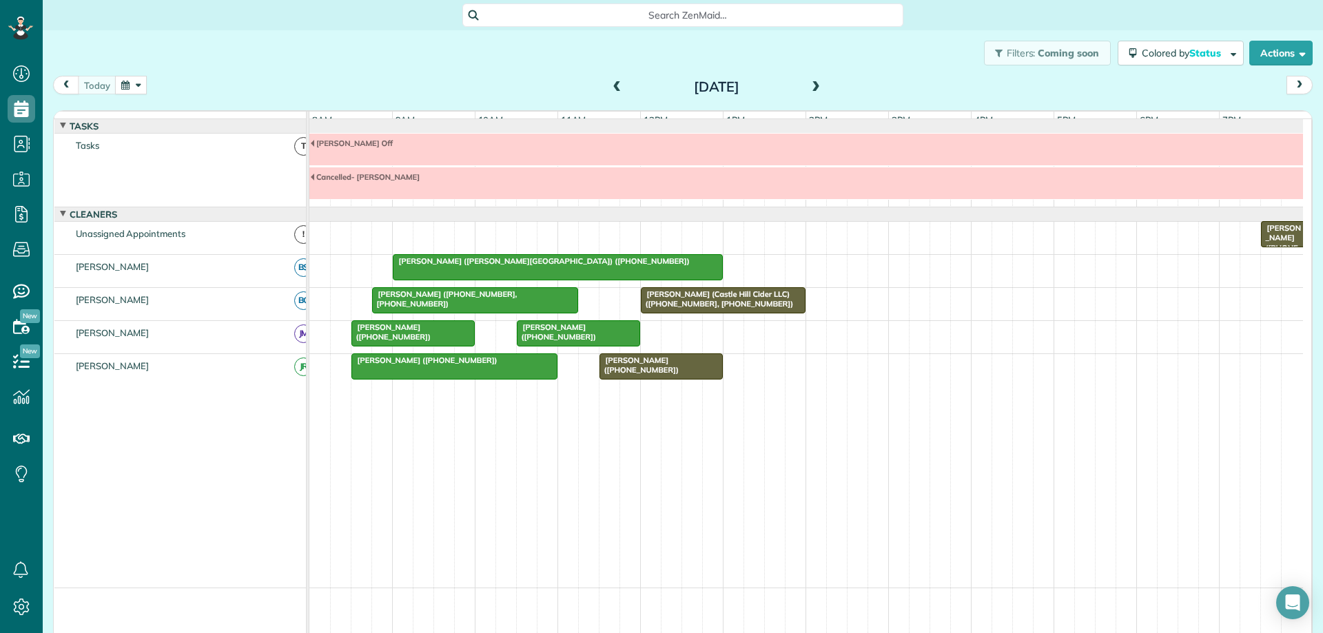
click at [517, 365] on div "[PERSON_NAME] ([PHONE_NUMBER])" at bounding box center [454, 360] width 198 height 10
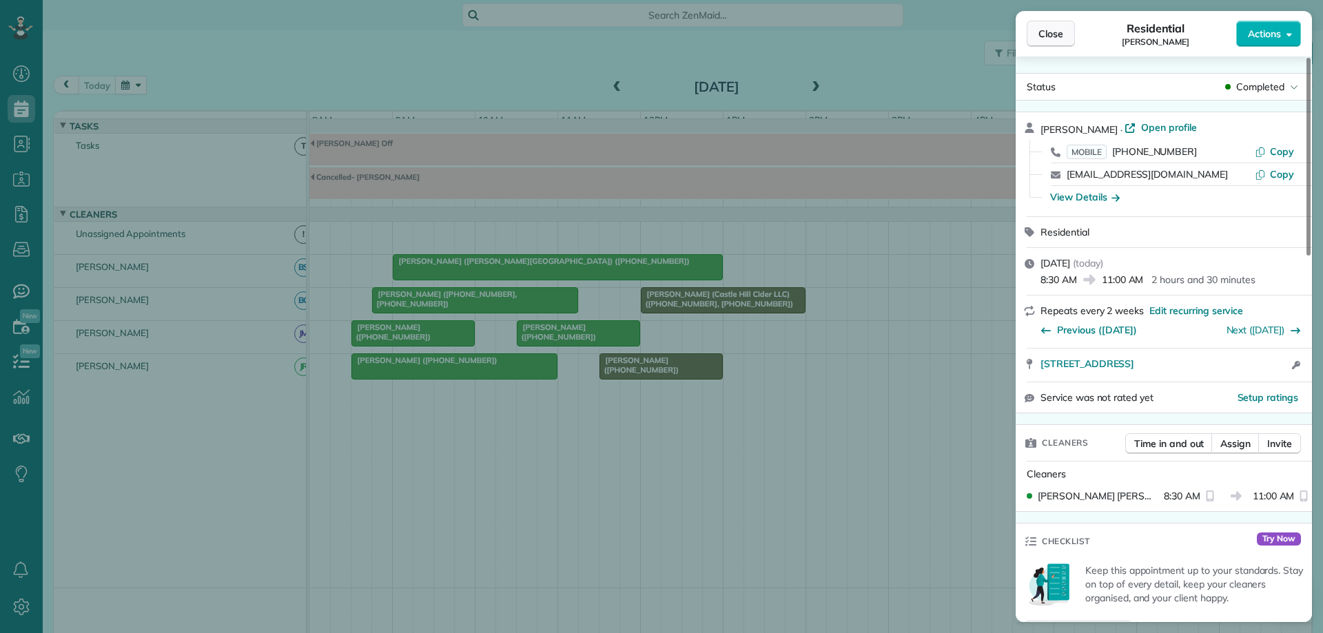
click at [1053, 37] on span "Close" at bounding box center [1050, 34] width 25 height 14
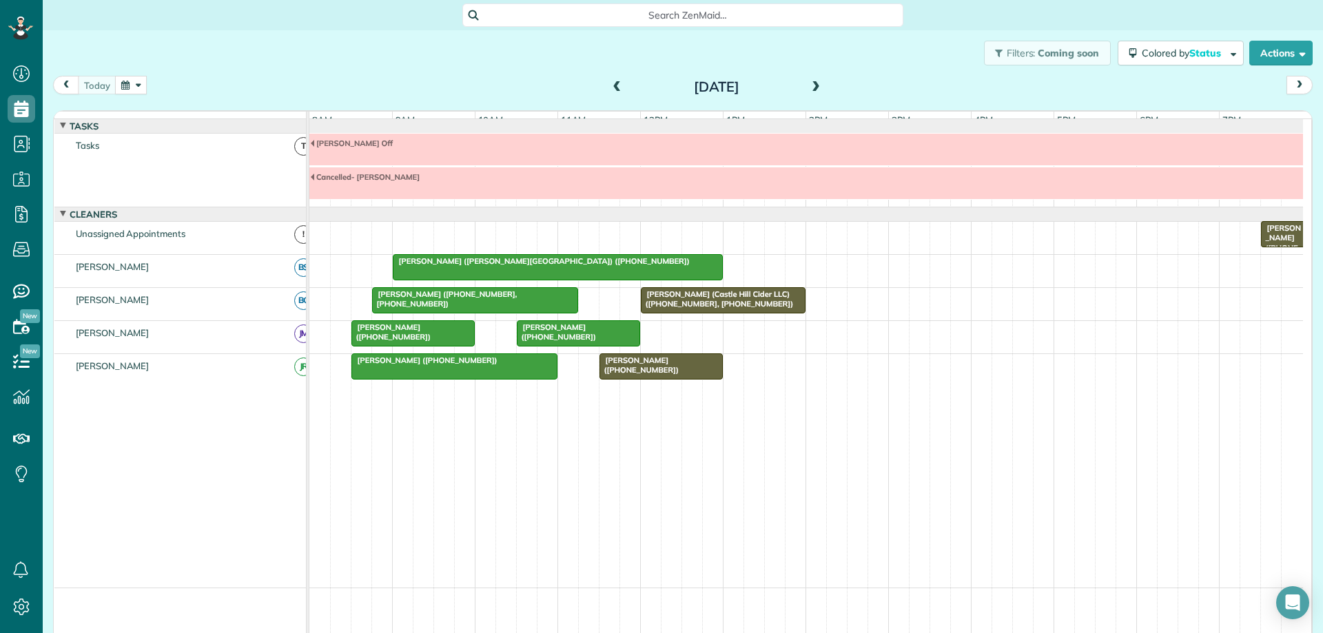
click at [467, 287] on div "[PERSON_NAME] ([PERSON_NAME][GEOGRAPHIC_DATA]) ([PHONE_NUMBER])" at bounding box center [805, 271] width 993 height 32
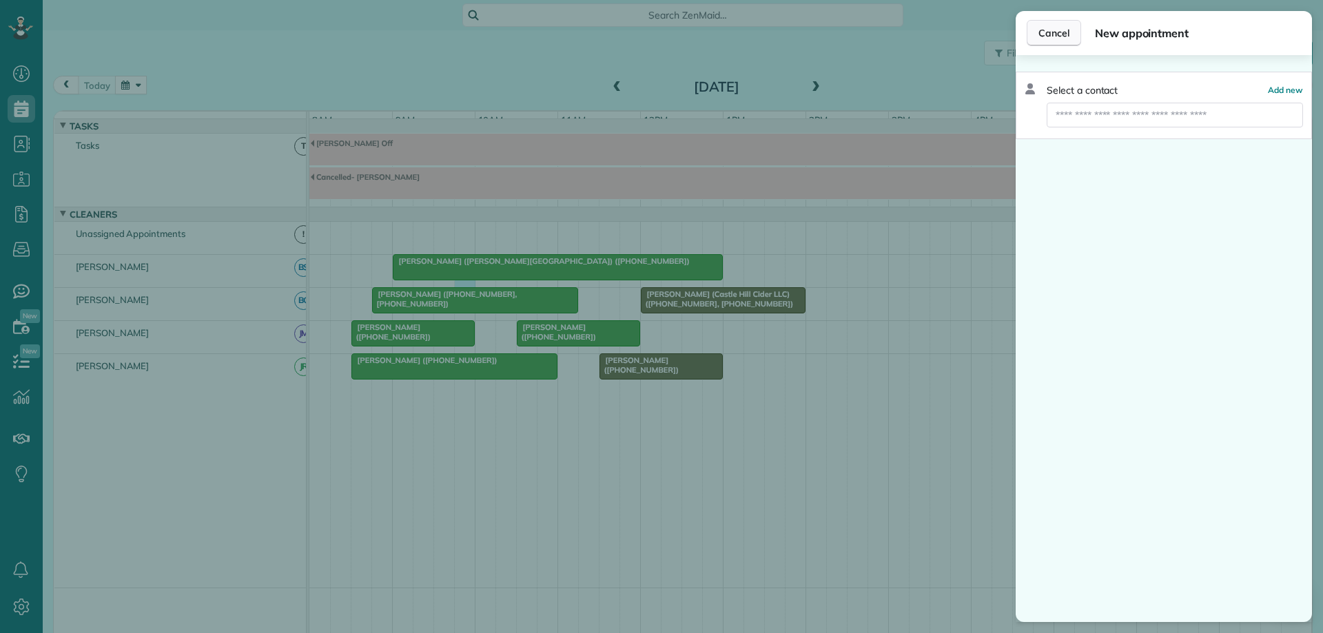
click at [1048, 33] on span "Cancel" at bounding box center [1053, 33] width 31 height 14
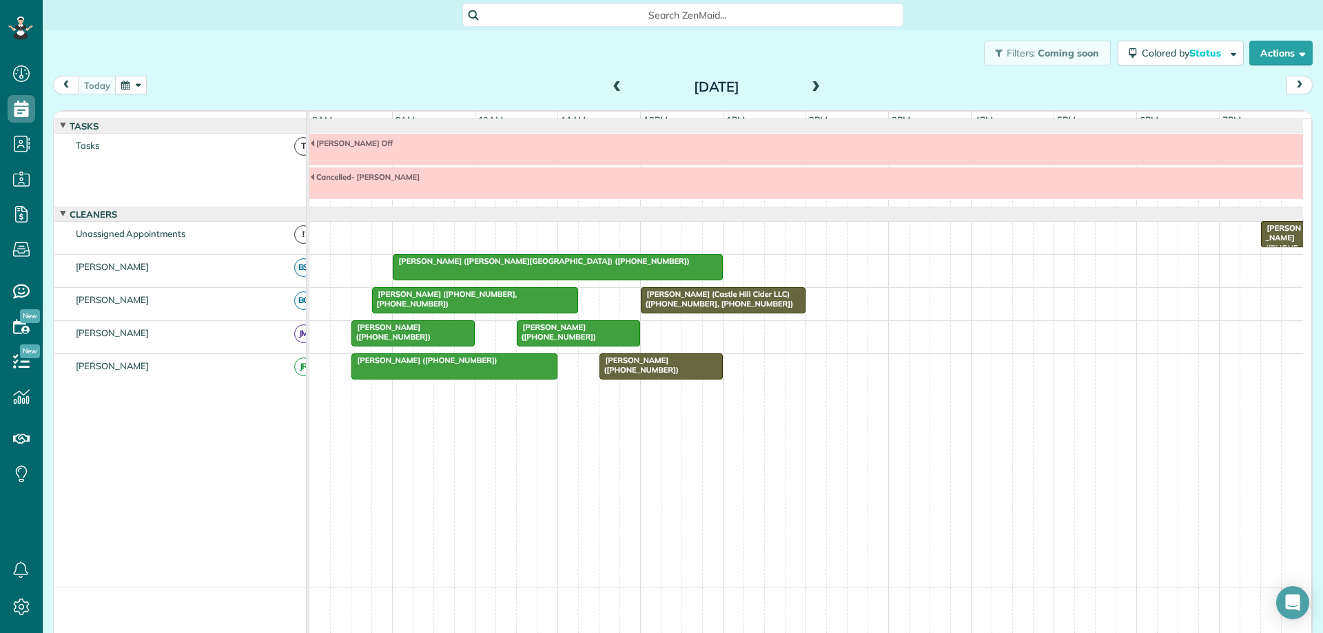
click at [524, 313] on div at bounding box center [475, 300] width 205 height 25
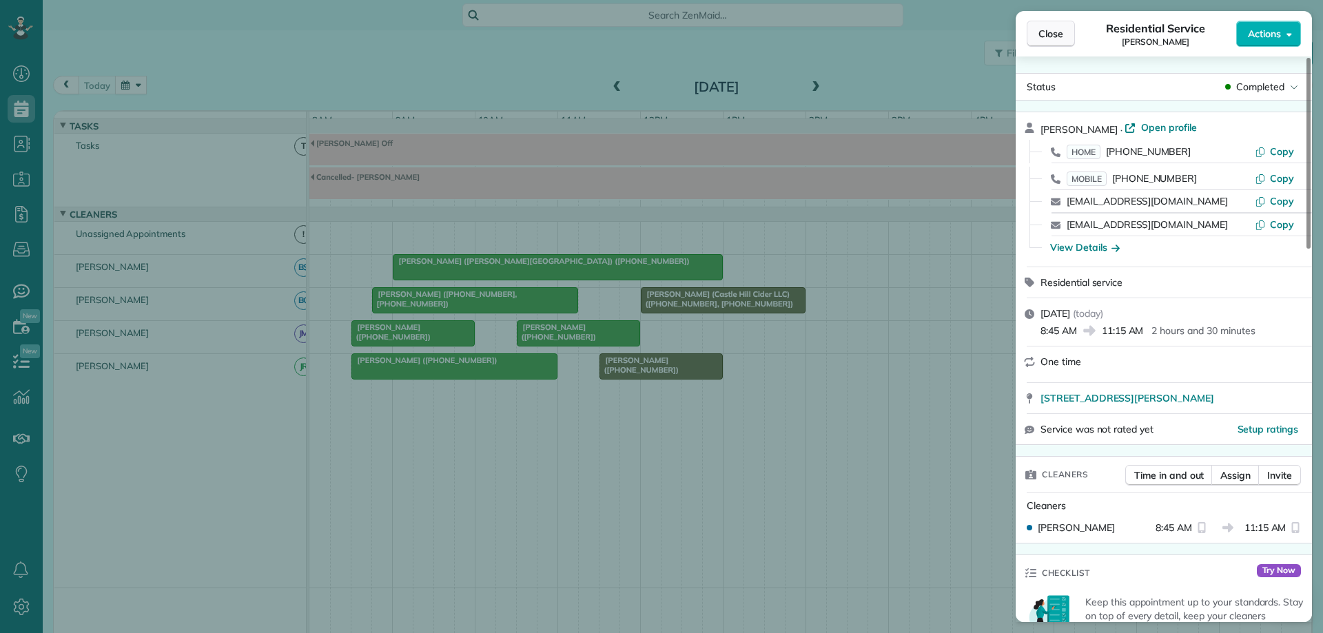
click at [1064, 40] on button "Close" at bounding box center [1050, 34] width 48 height 26
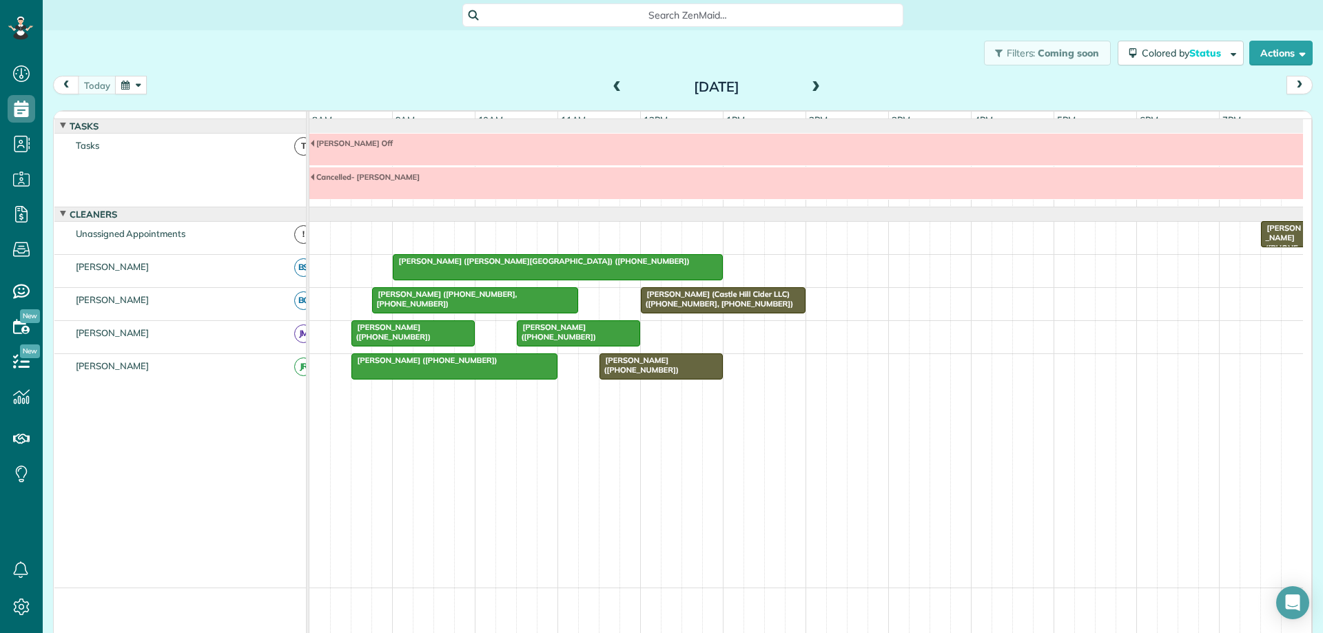
click at [741, 308] on span "[PERSON_NAME] (Castle Hill Cider LLC) ([PHONE_NUMBER], [PHONE_NUMBER])" at bounding box center [717, 298] width 154 height 19
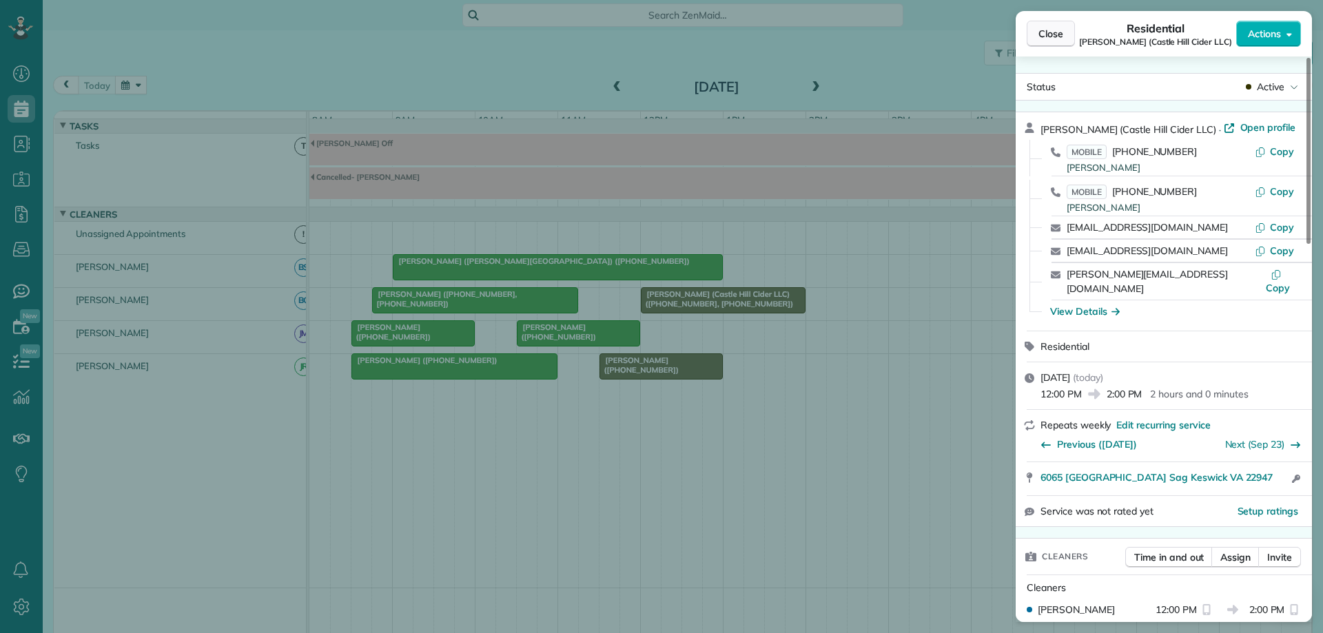
click at [1056, 37] on span "Close" at bounding box center [1050, 34] width 25 height 14
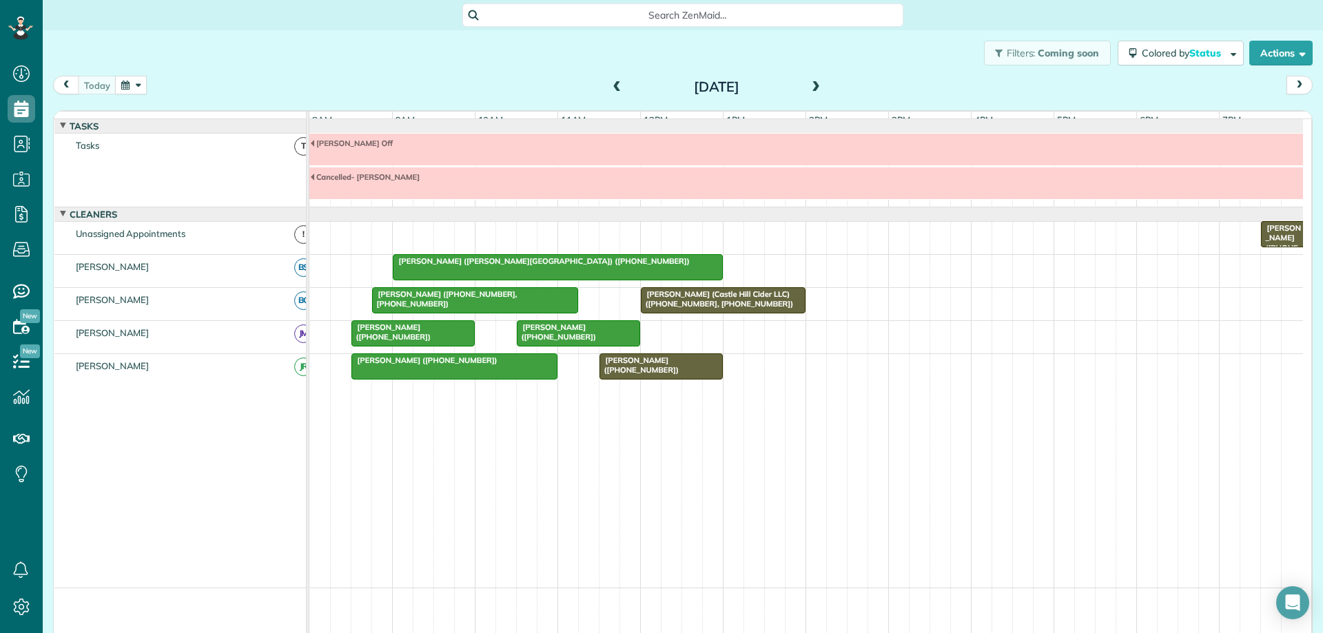
click at [809, 91] on span at bounding box center [815, 87] width 15 height 12
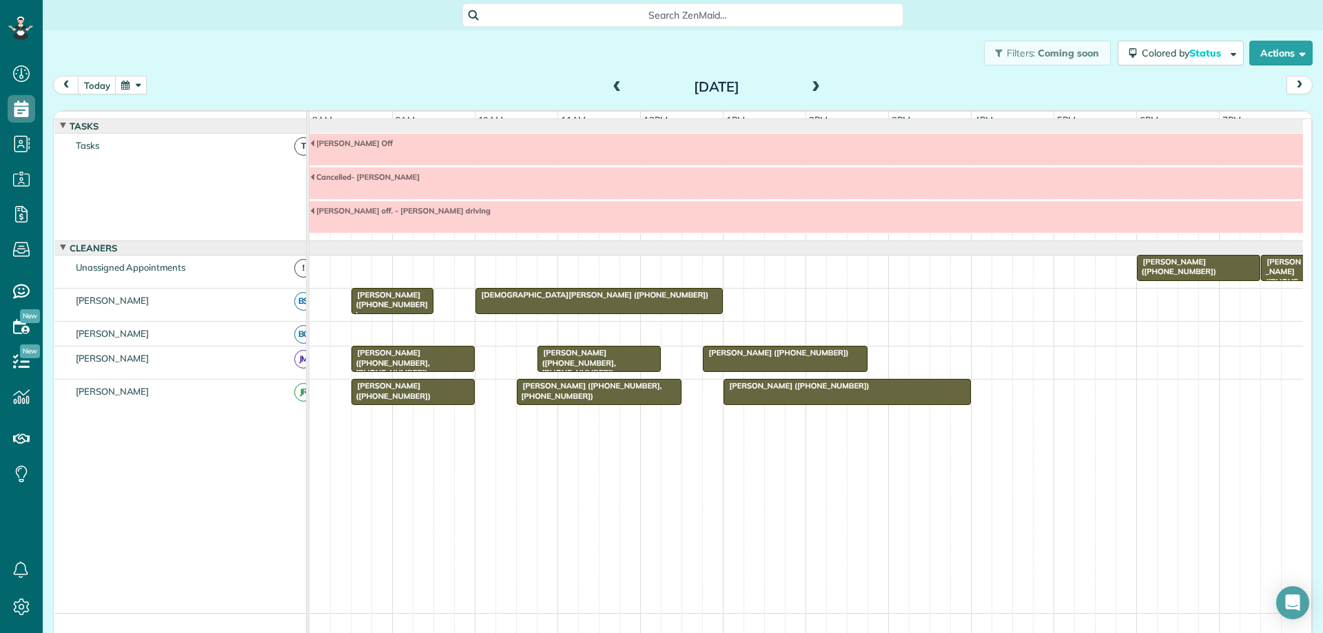
click at [813, 87] on span at bounding box center [815, 87] width 15 height 12
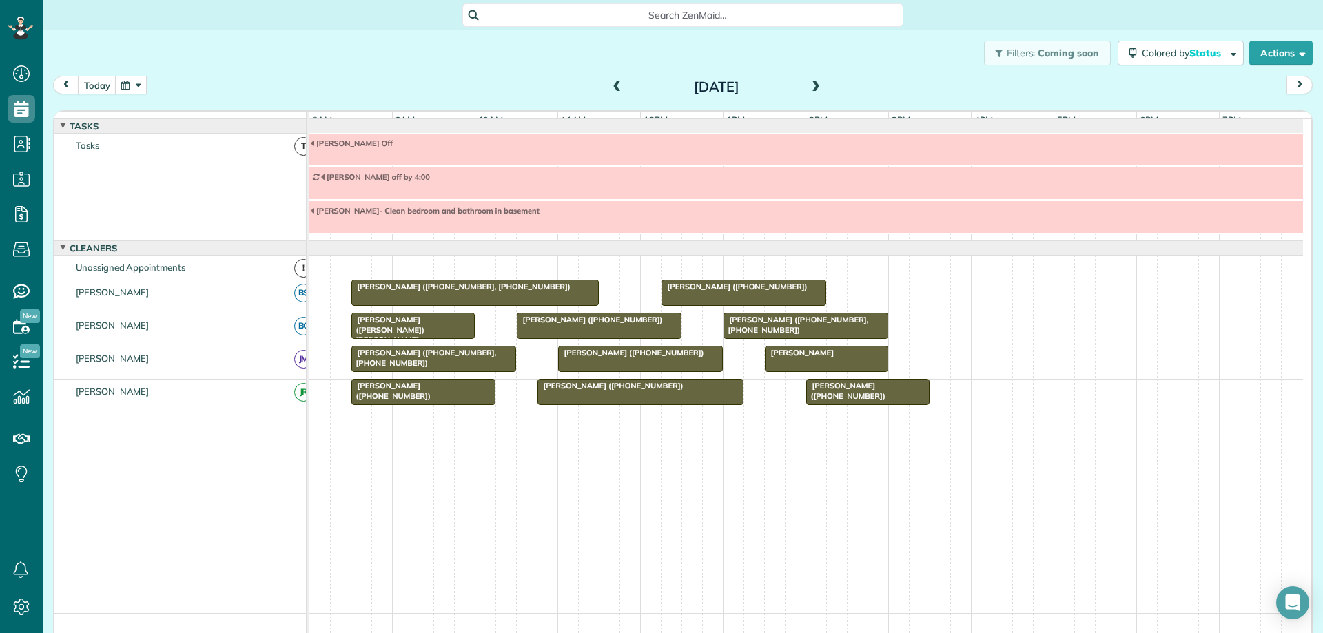
click at [809, 90] on span at bounding box center [815, 87] width 15 height 12
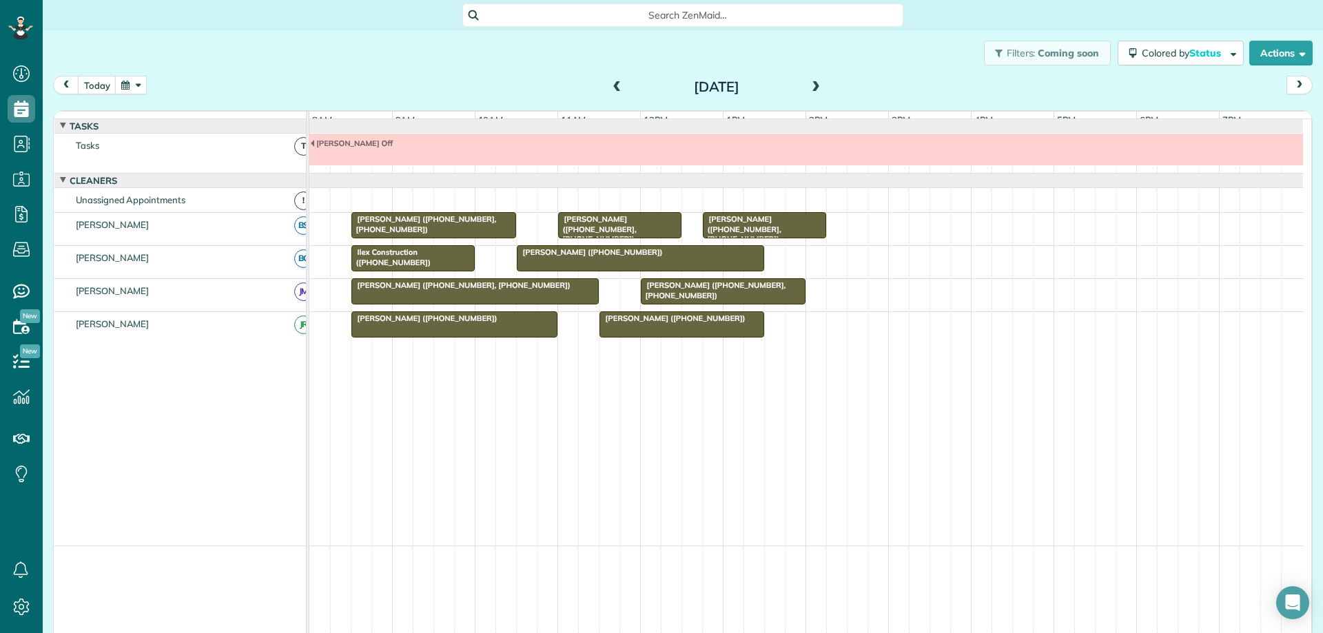
click at [808, 84] on span at bounding box center [815, 87] width 15 height 12
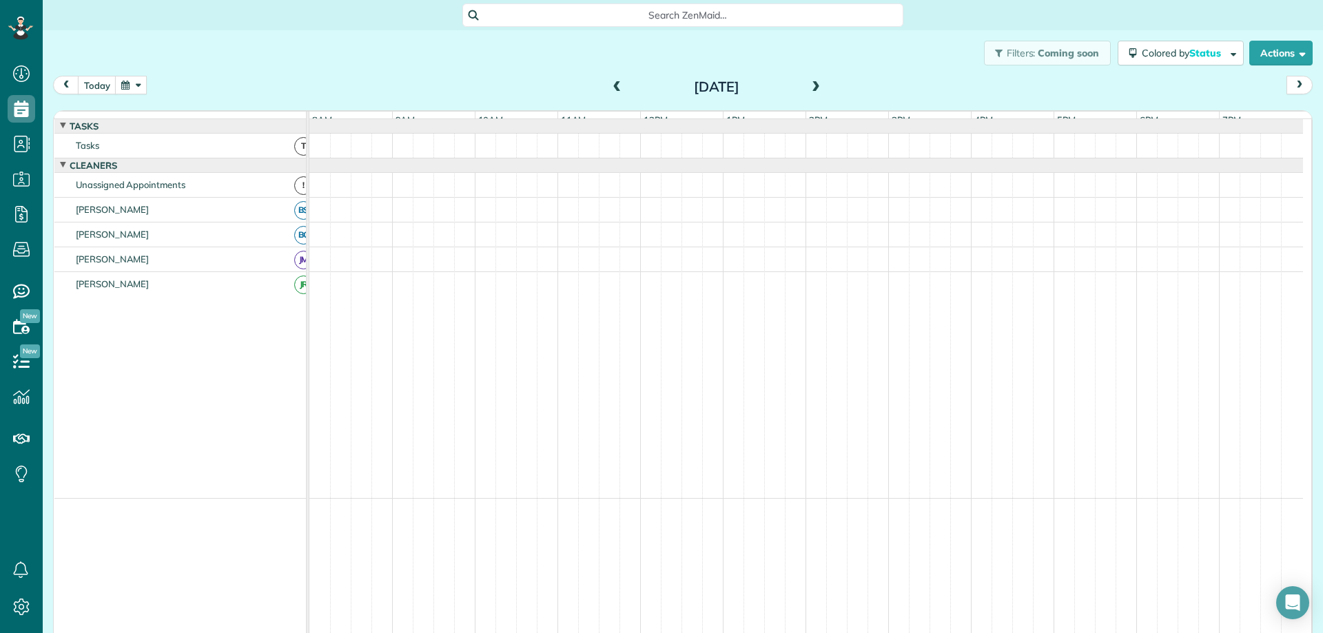
click at [808, 84] on span at bounding box center [815, 87] width 15 height 12
click at [614, 85] on span at bounding box center [617, 87] width 15 height 12
click at [814, 88] on span at bounding box center [815, 87] width 15 height 12
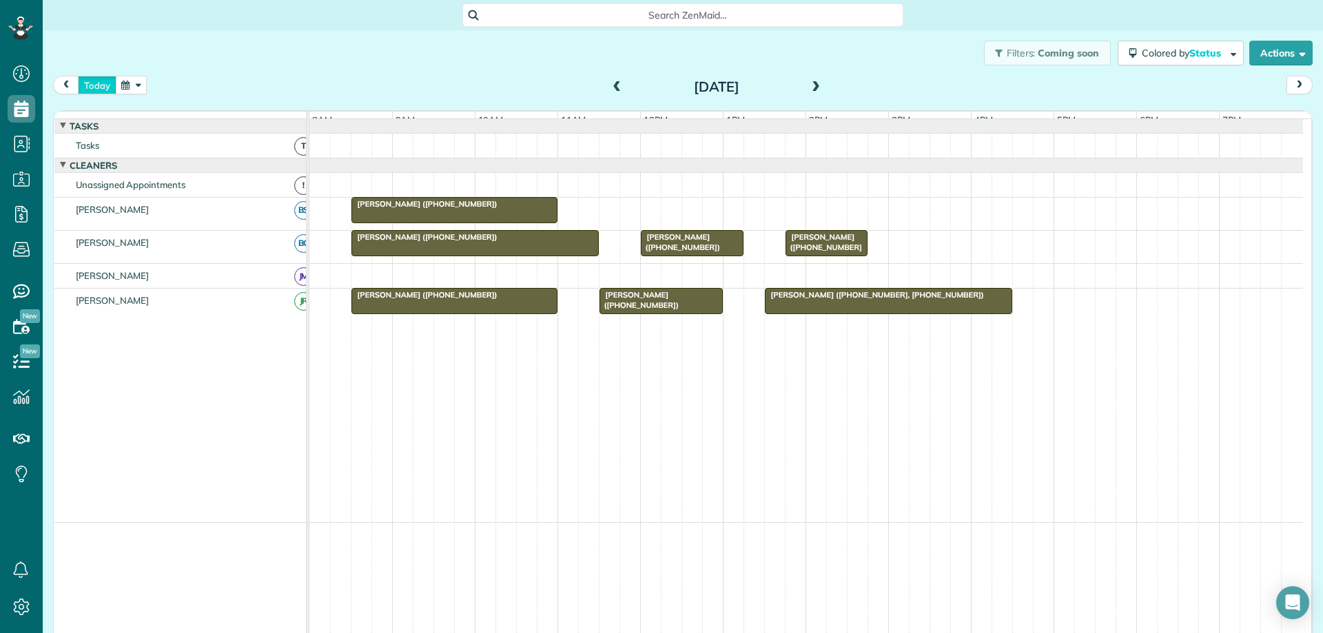
click at [104, 84] on button "today" at bounding box center [97, 85] width 39 height 19
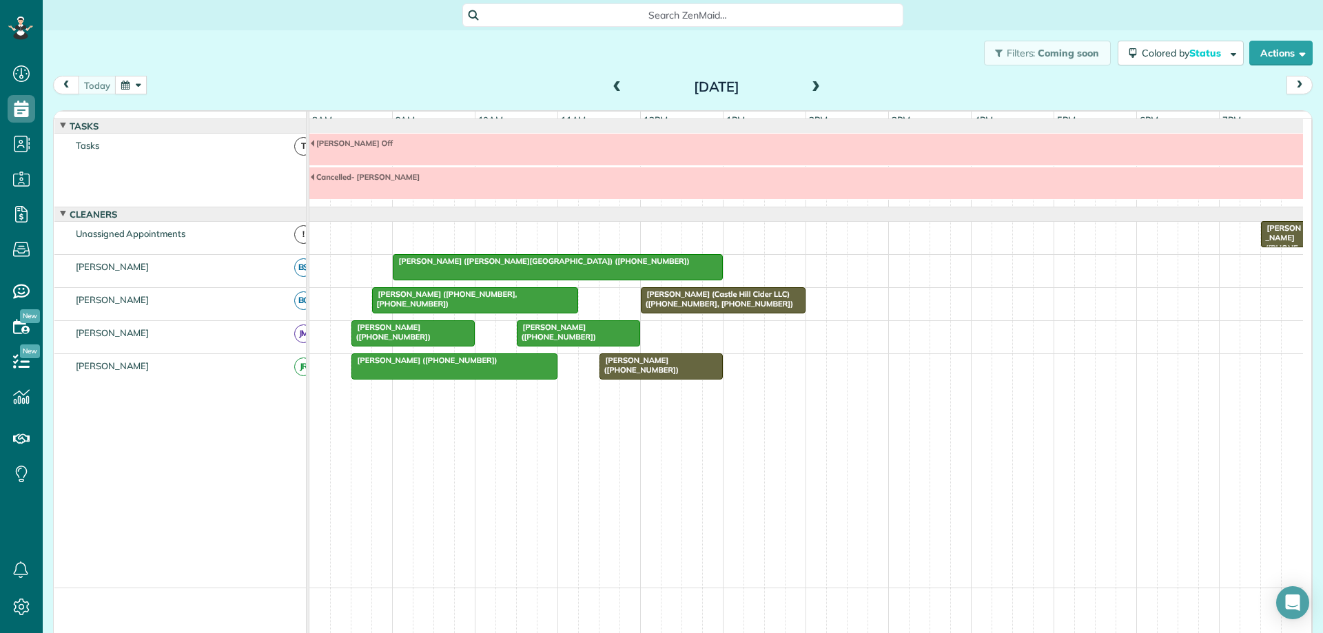
click at [678, 375] on div "[PERSON_NAME] ([PHONE_NUMBER])" at bounding box center [660, 365] width 115 height 20
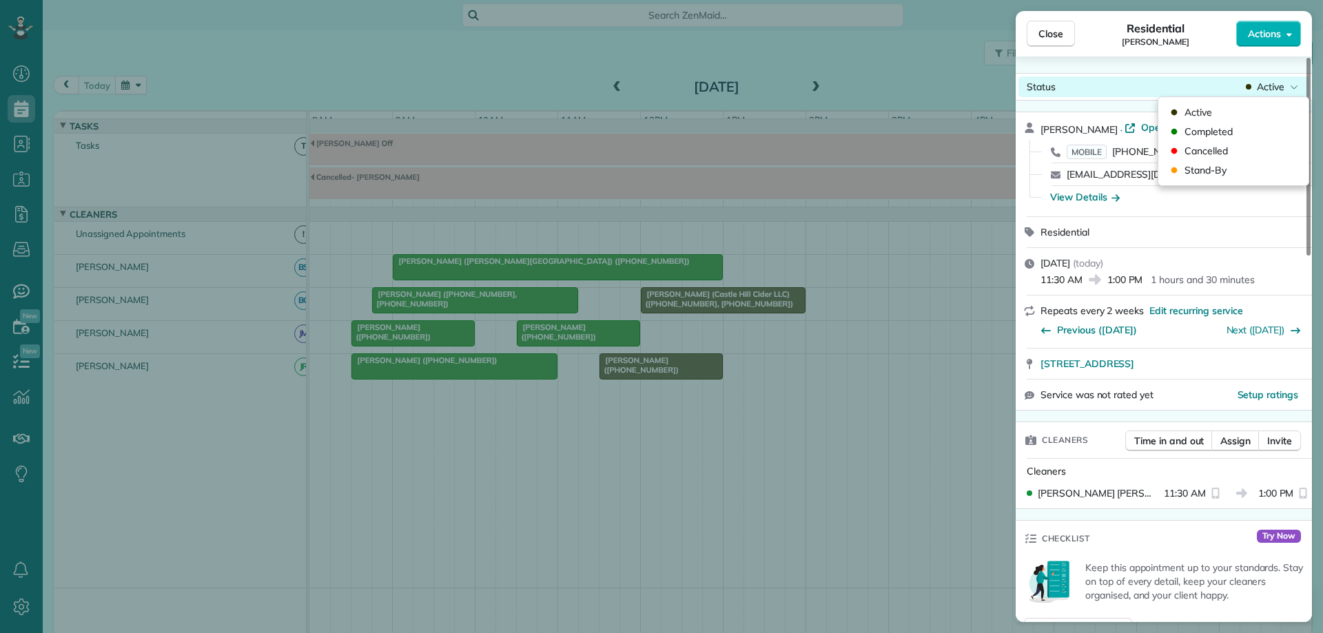
click at [1274, 82] on span "Active" at bounding box center [1270, 87] width 28 height 14
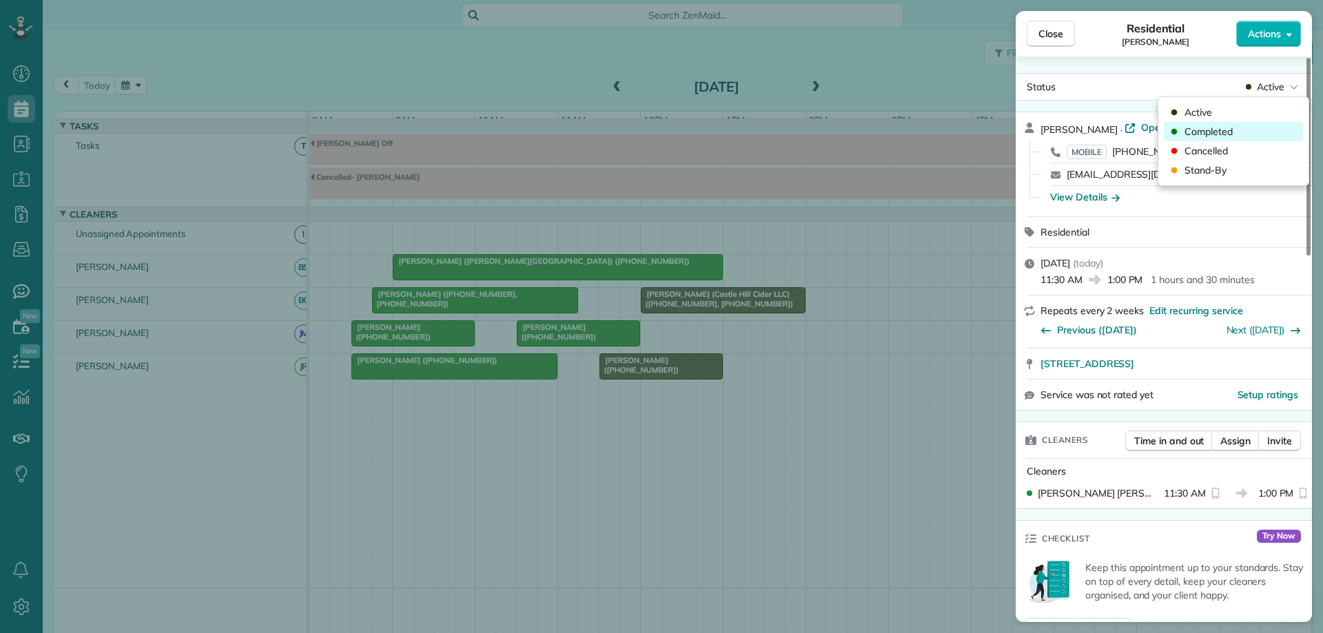
click at [1246, 128] on div "Completed" at bounding box center [1232, 131] width 139 height 19
click at [1053, 36] on span "Close" at bounding box center [1050, 34] width 25 height 14
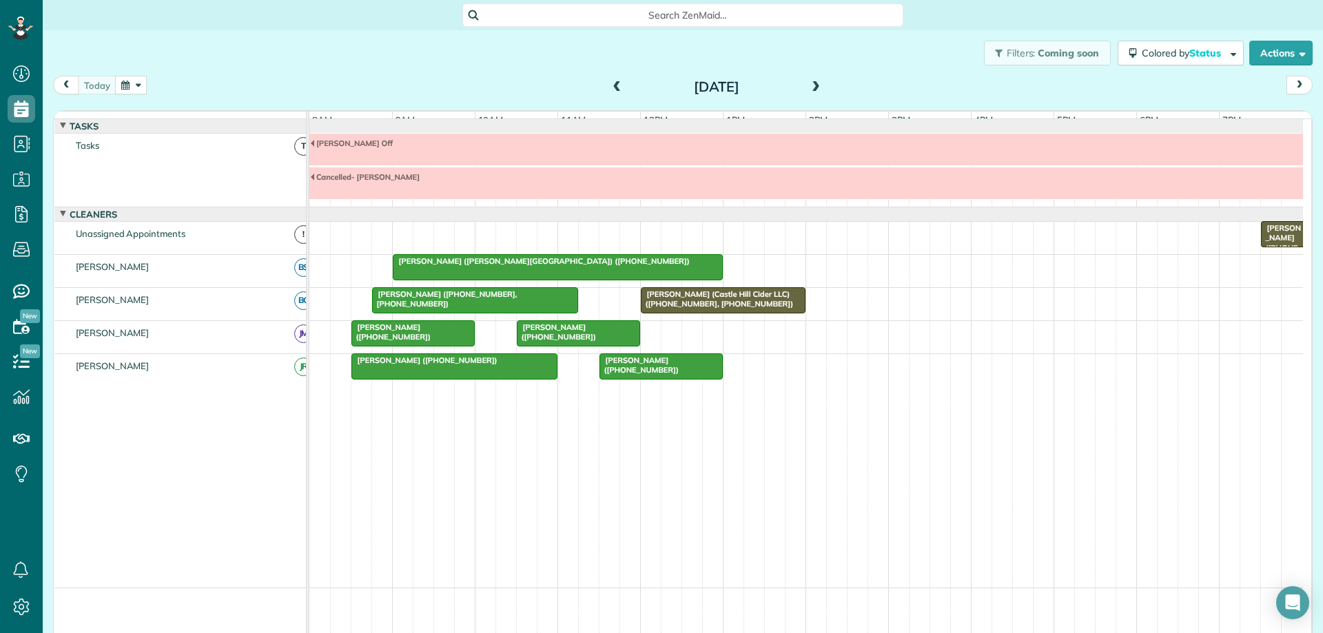
click at [128, 90] on button "button" at bounding box center [131, 85] width 32 height 19
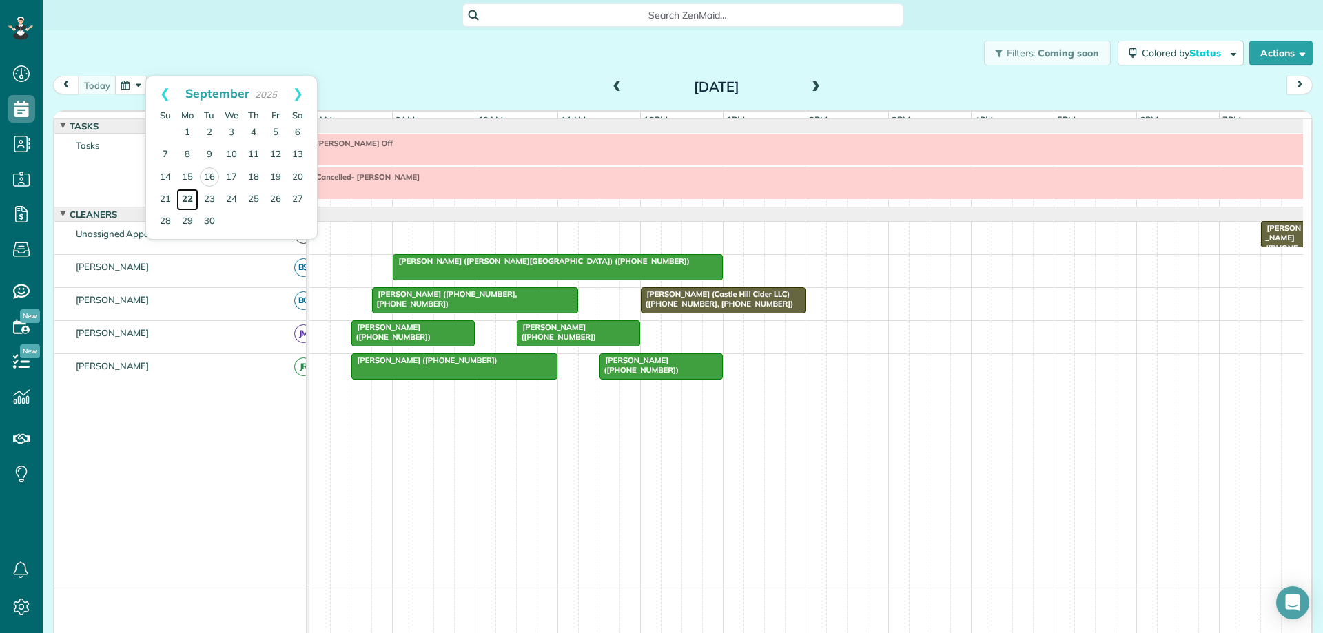
click at [190, 196] on link "22" at bounding box center [187, 200] width 22 height 22
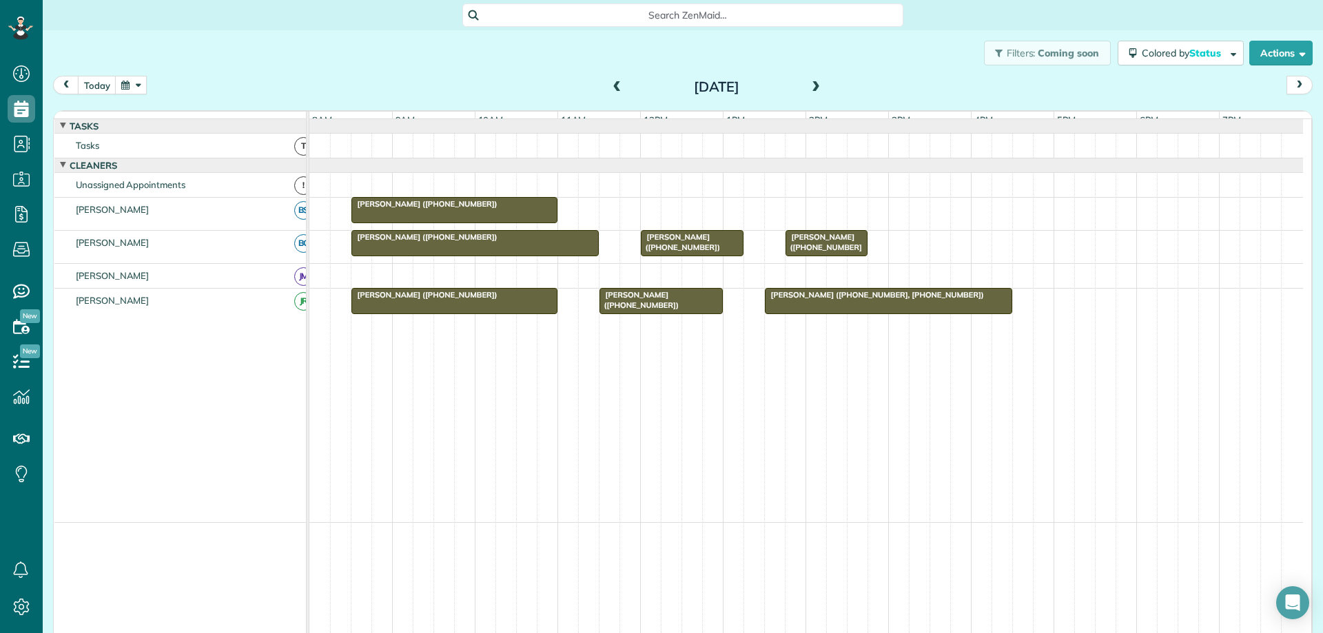
click at [811, 85] on span at bounding box center [815, 87] width 15 height 12
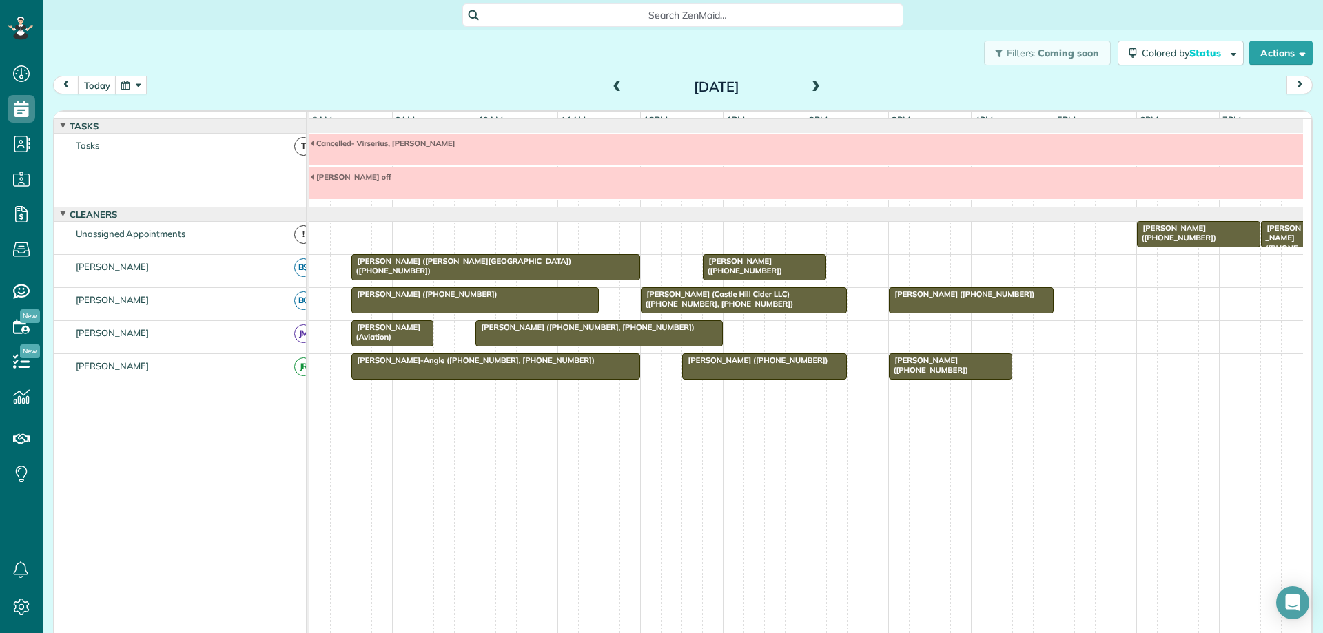
click at [407, 379] on div at bounding box center [495, 366] width 287 height 25
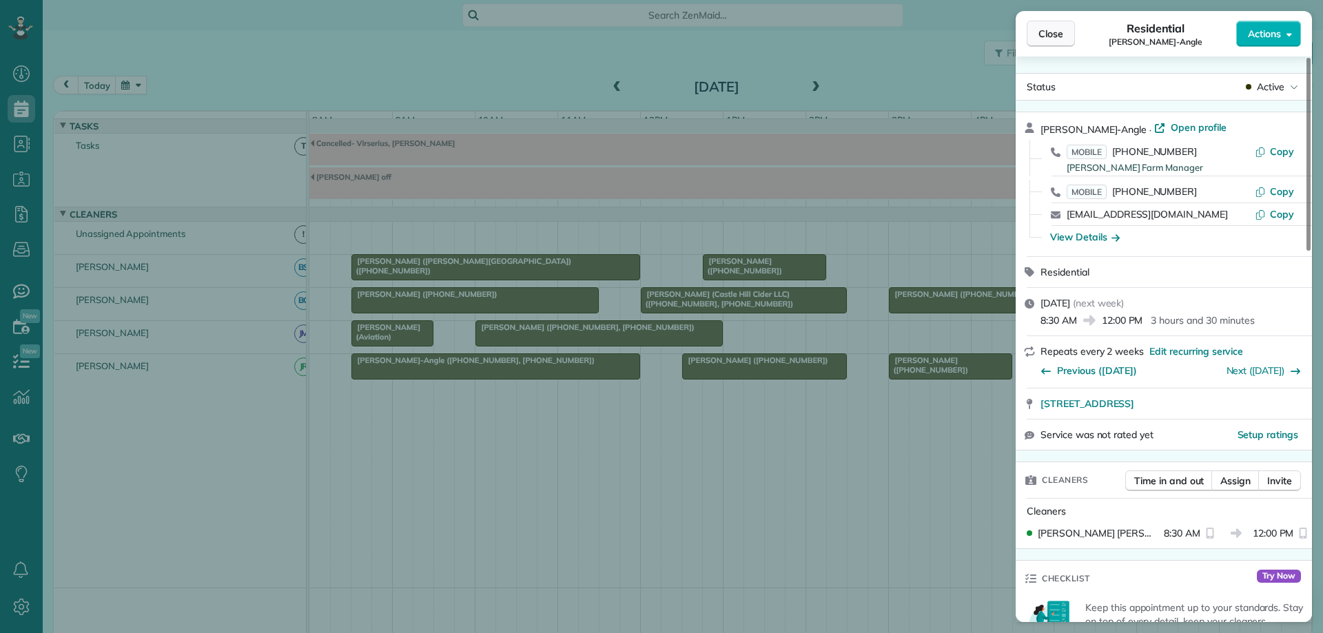
click at [1047, 30] on span "Close" at bounding box center [1050, 34] width 25 height 14
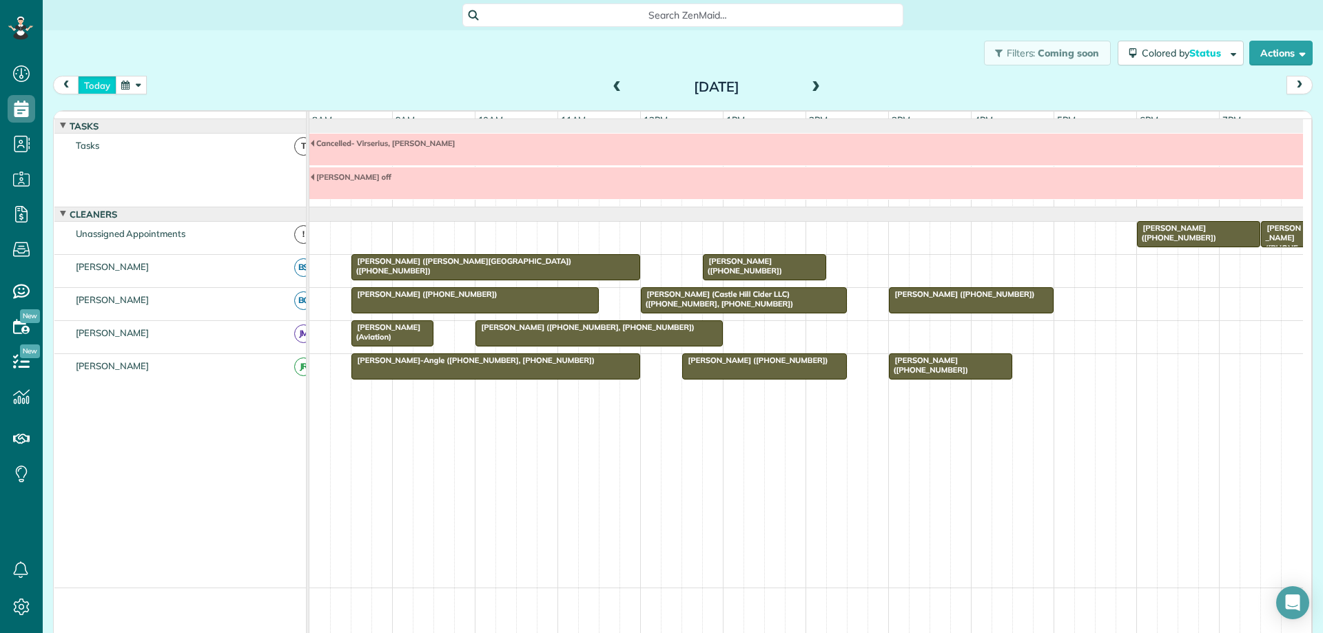
click at [96, 77] on button "today" at bounding box center [97, 85] width 39 height 19
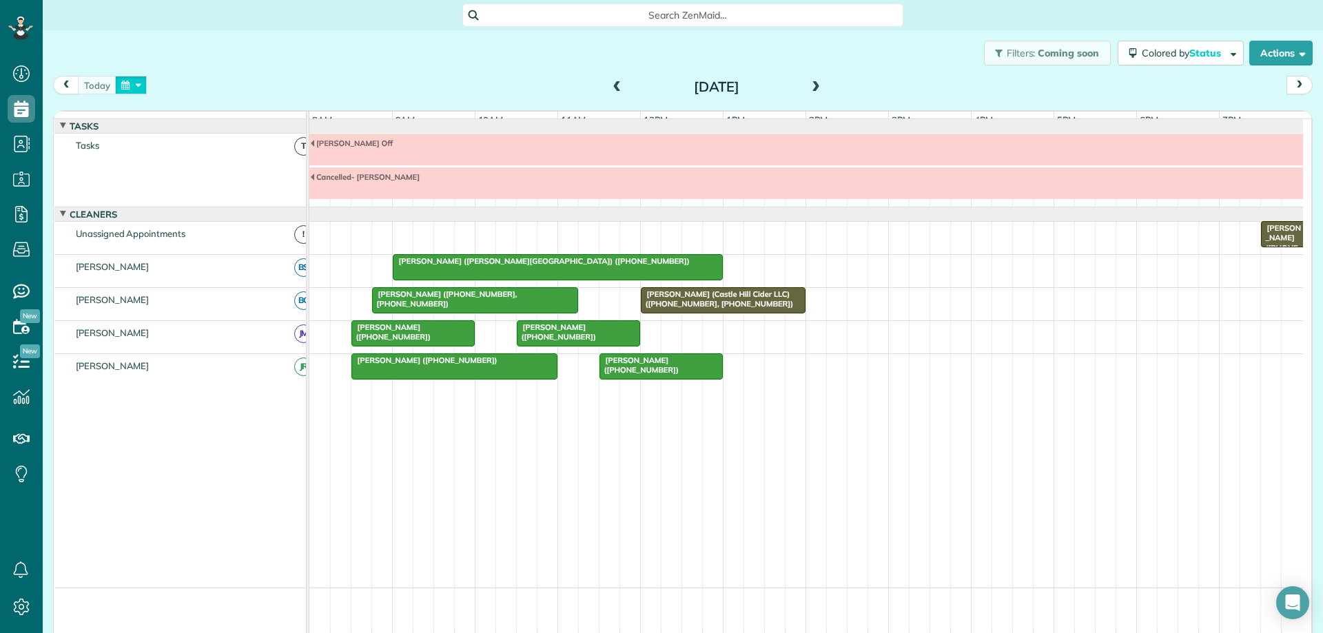
click at [128, 87] on button "button" at bounding box center [131, 85] width 32 height 19
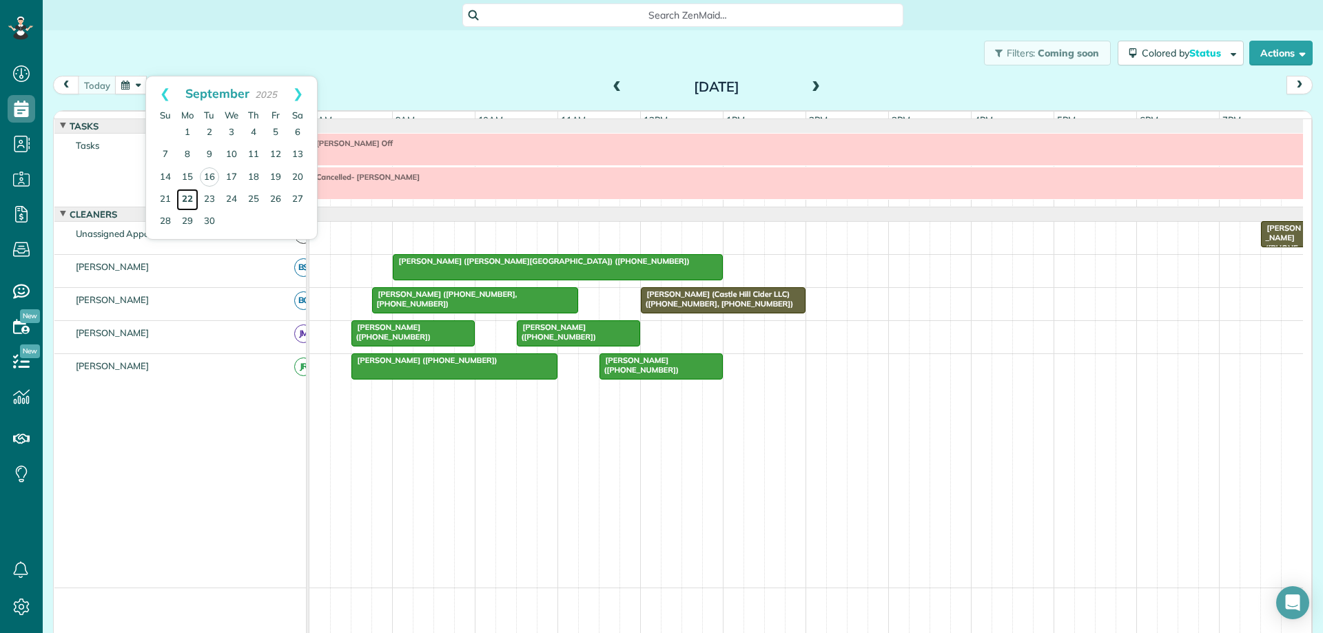
click at [187, 196] on link "22" at bounding box center [187, 200] width 22 height 22
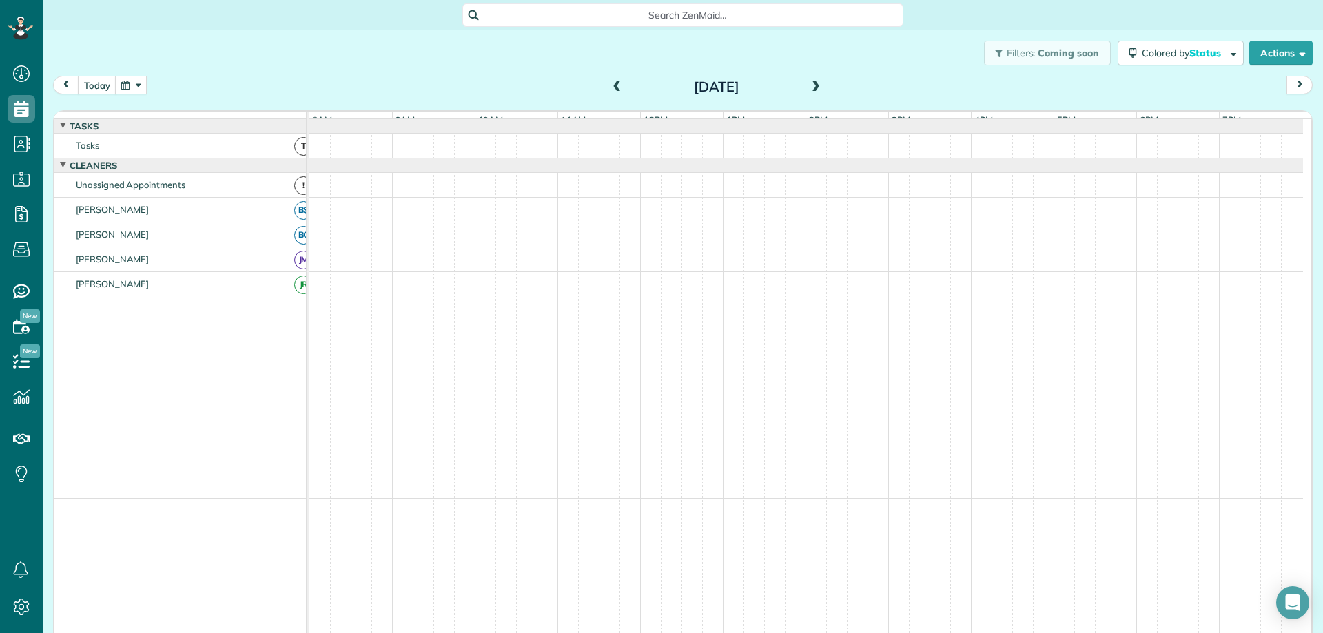
click at [809, 84] on span at bounding box center [815, 87] width 15 height 12
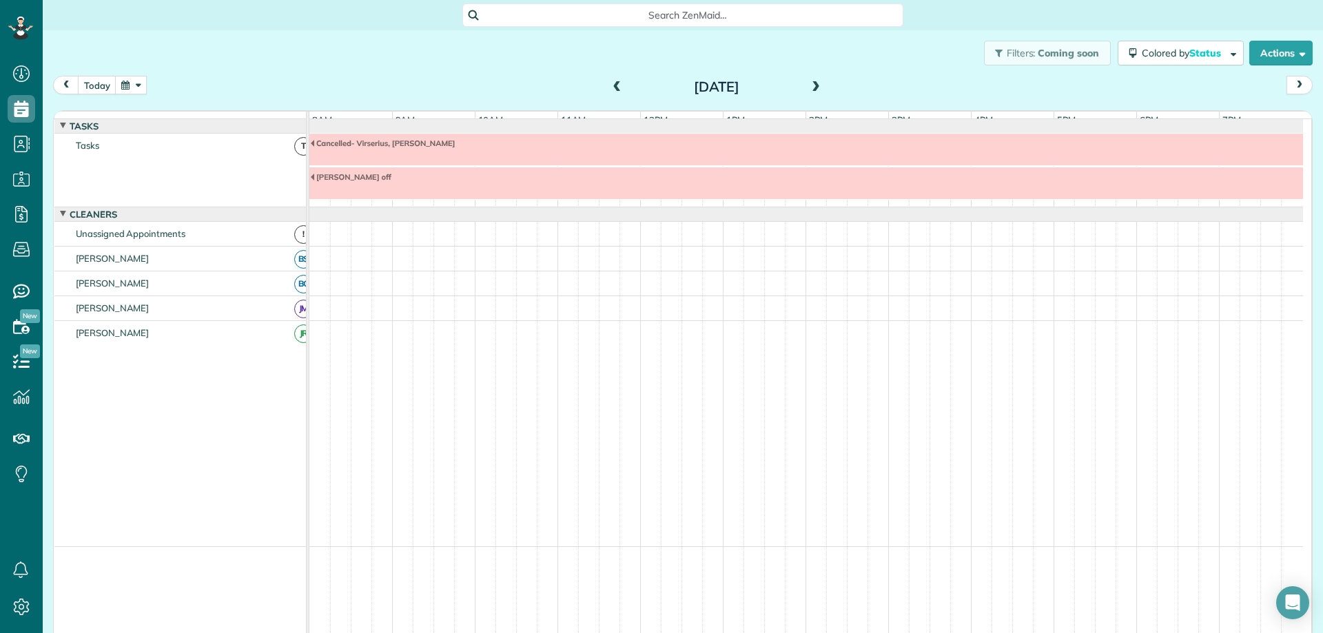
click at [809, 84] on span at bounding box center [815, 87] width 15 height 12
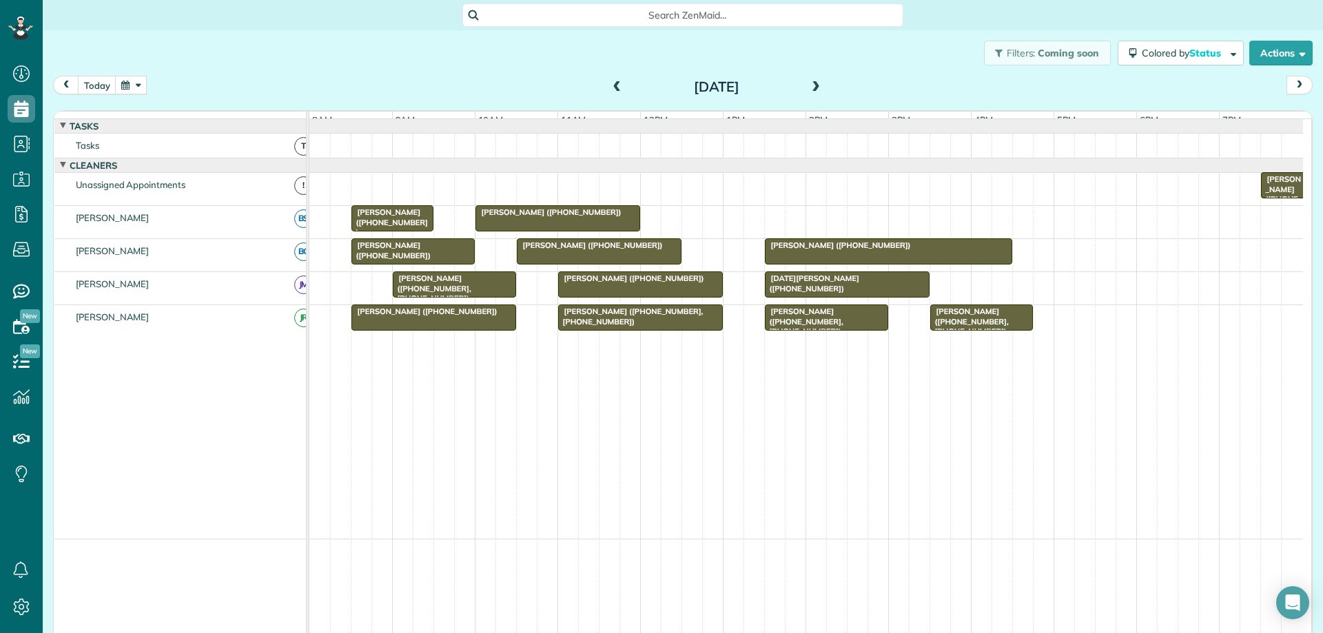
click at [613, 84] on span at bounding box center [617, 87] width 15 height 12
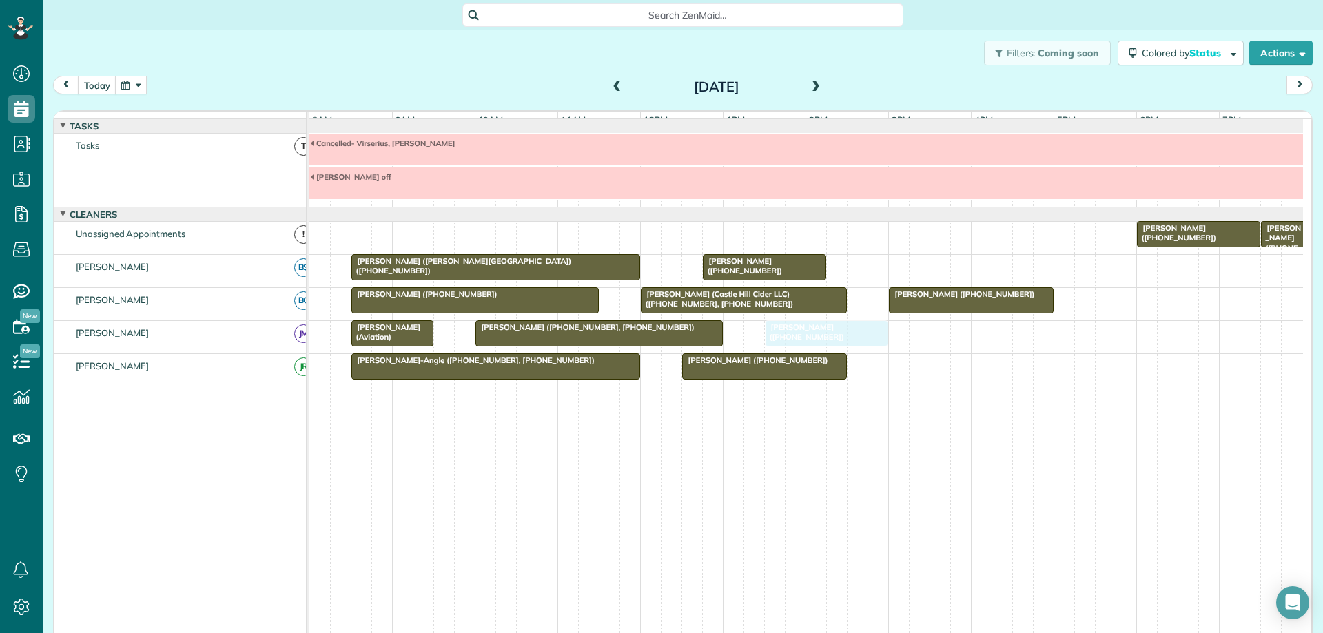
drag, startPoint x: 941, startPoint y: 375, endPoint x: 818, endPoint y: 338, distance: 128.1
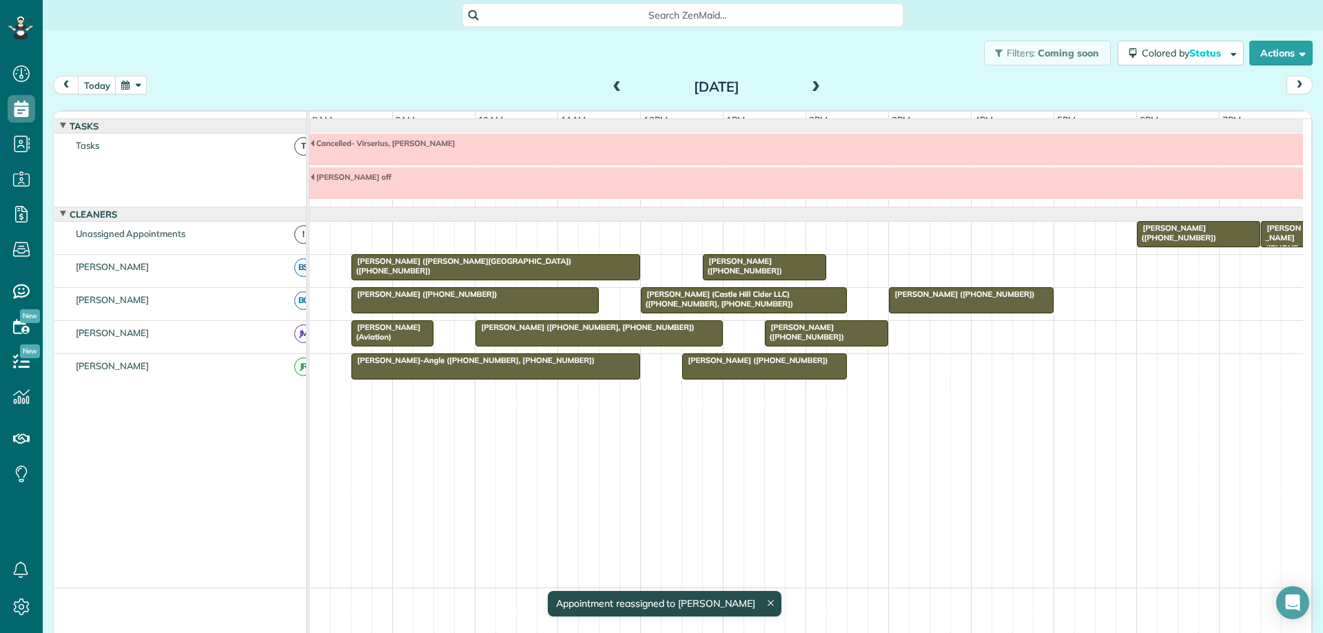
click at [811, 88] on span at bounding box center [815, 87] width 15 height 12
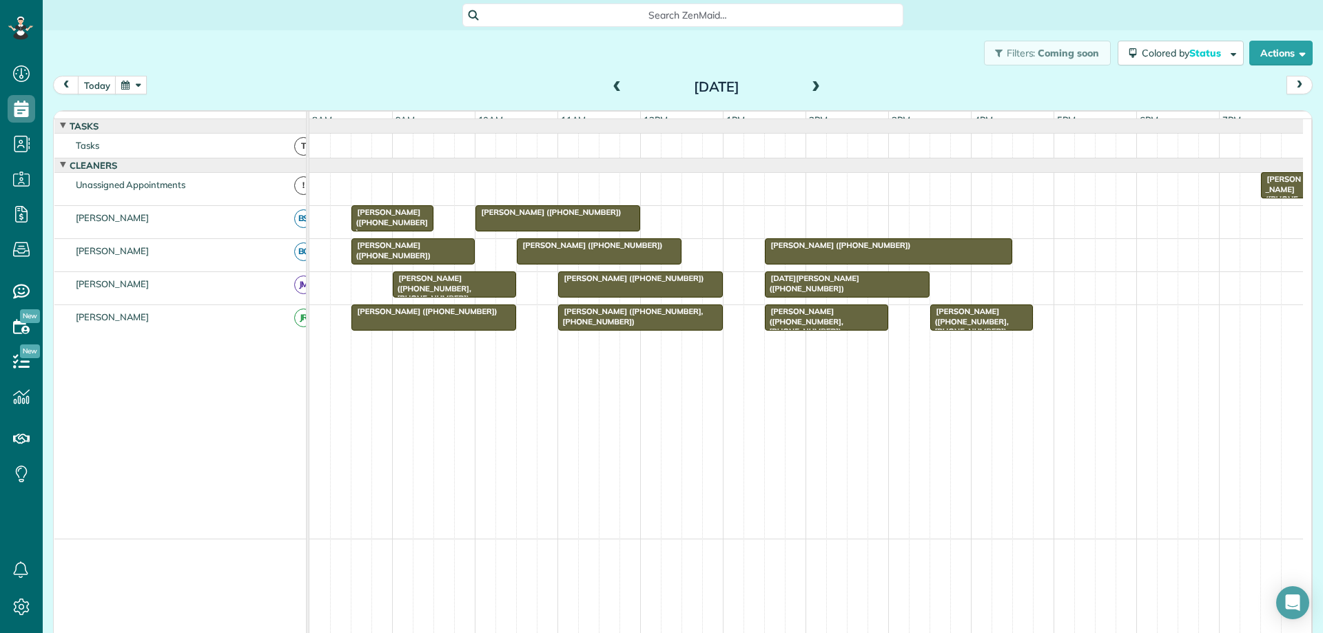
click at [811, 90] on span at bounding box center [815, 87] width 15 height 12
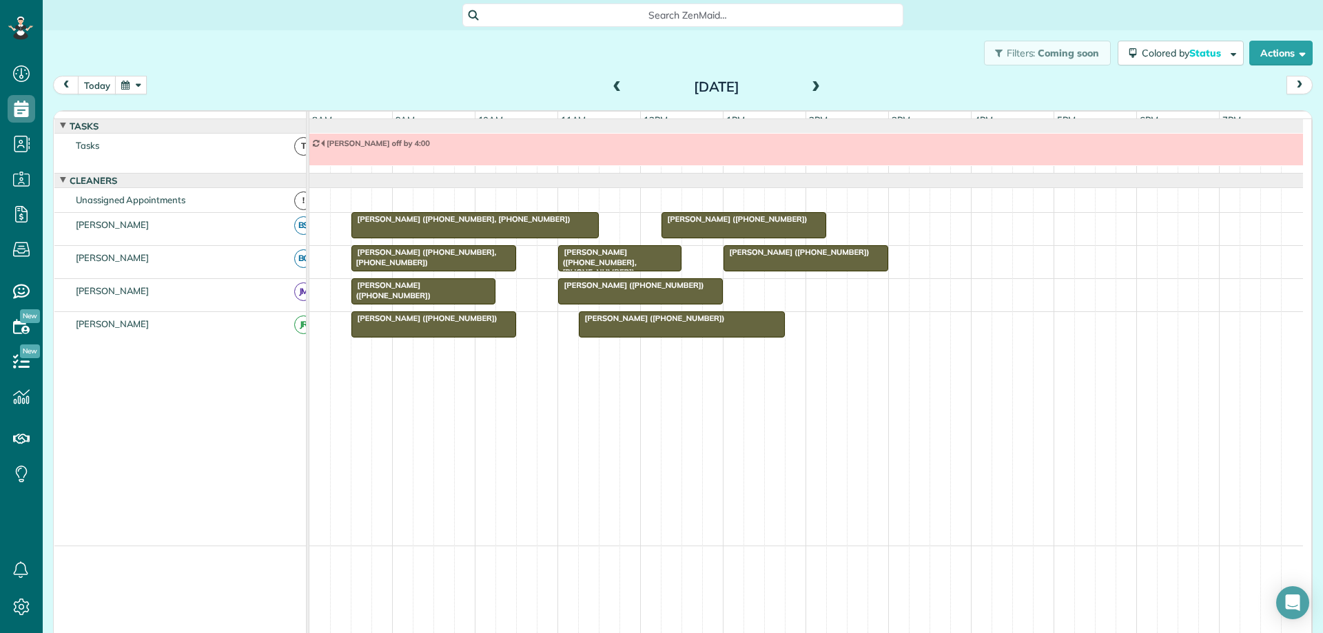
click at [811, 88] on span at bounding box center [815, 87] width 15 height 12
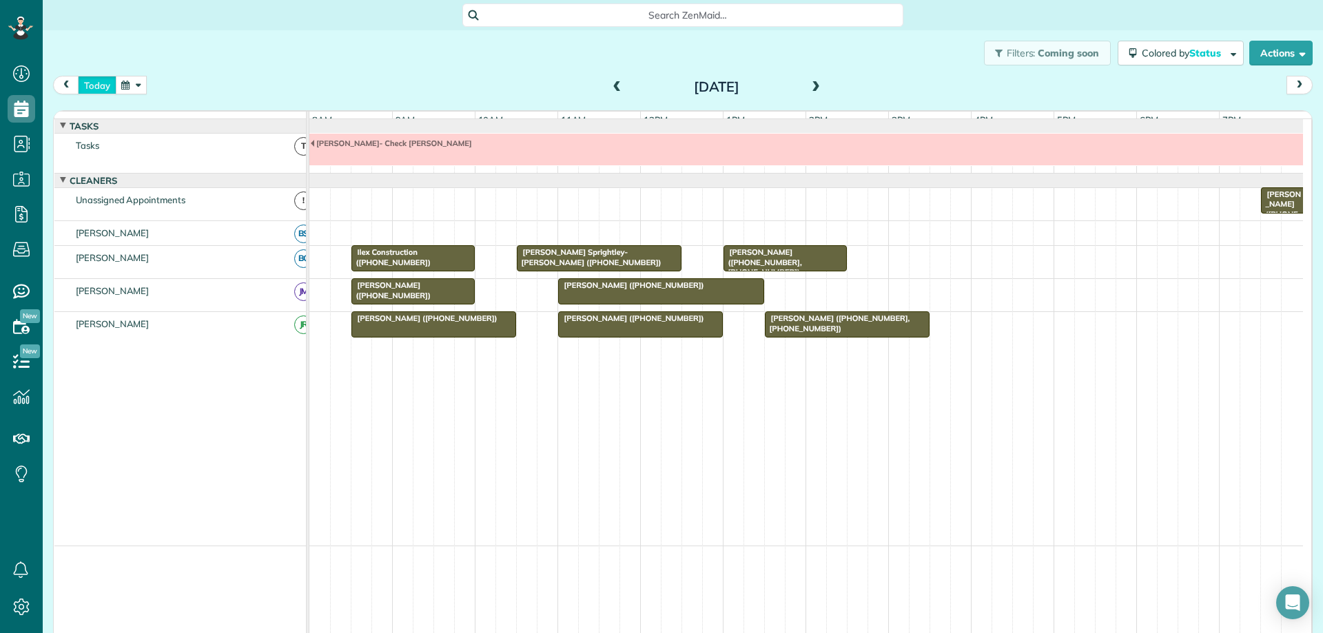
click at [105, 86] on button "today" at bounding box center [97, 85] width 39 height 19
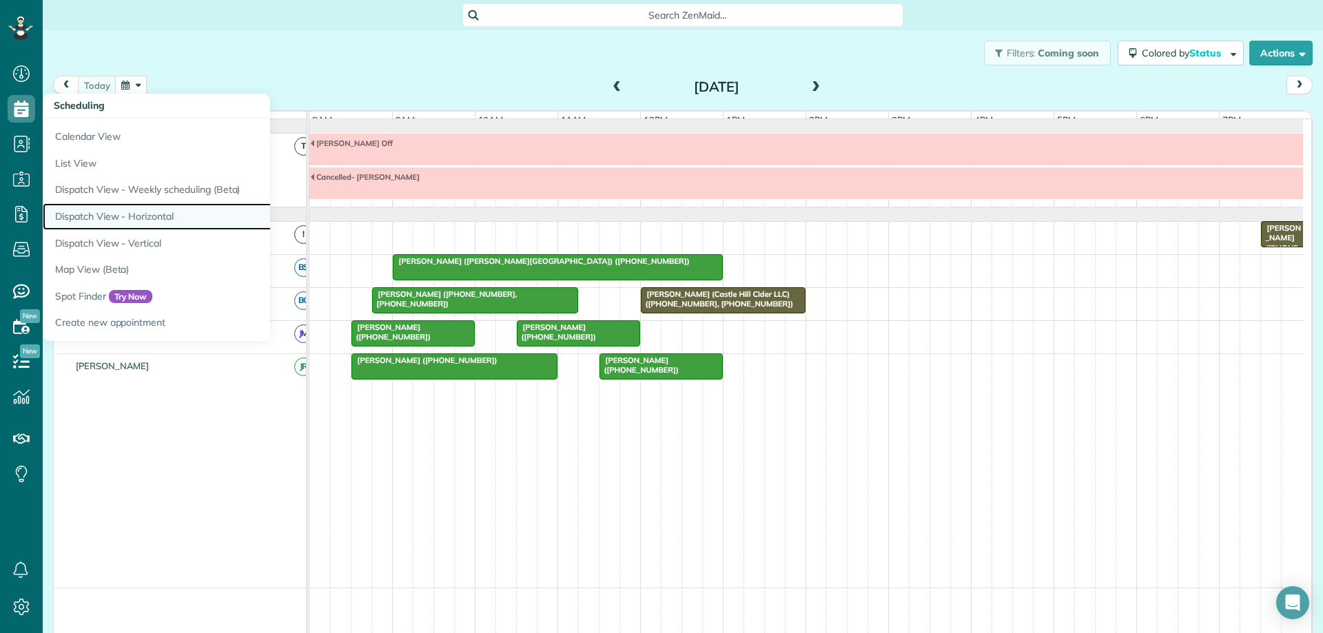
click at [135, 216] on link "Dispatch View - Horizontal" at bounding box center [215, 216] width 344 height 27
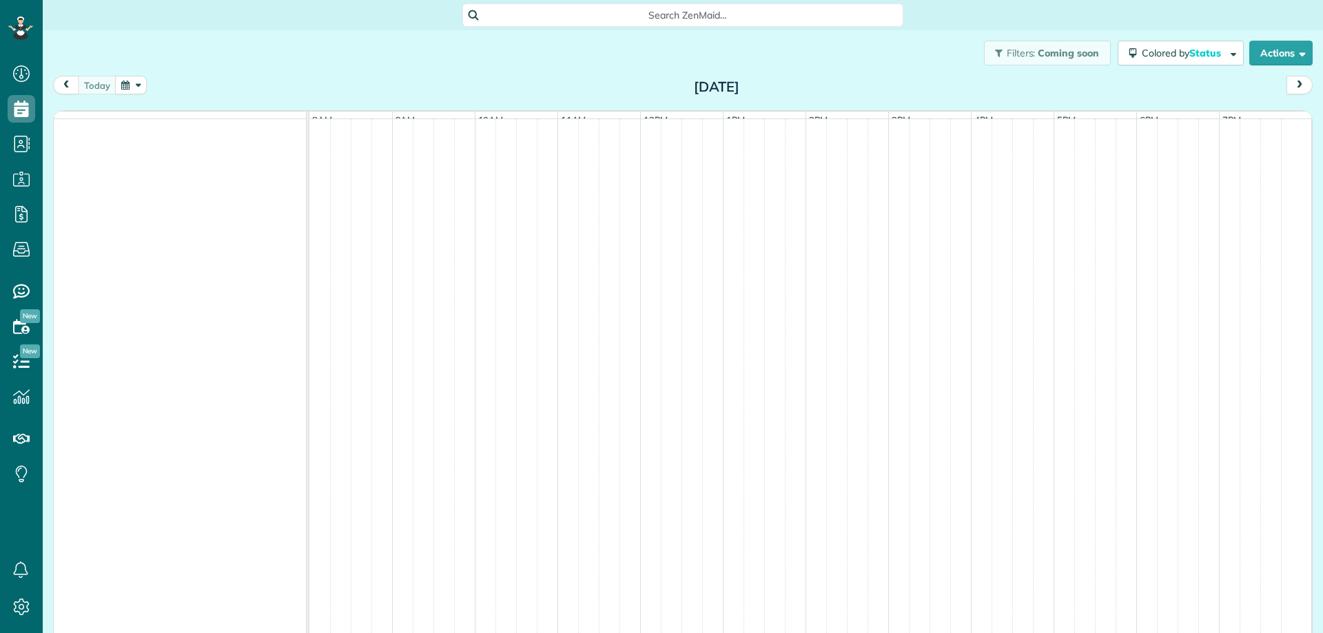
scroll to position [6, 6]
